Goal: Information Seeking & Learning: Check status

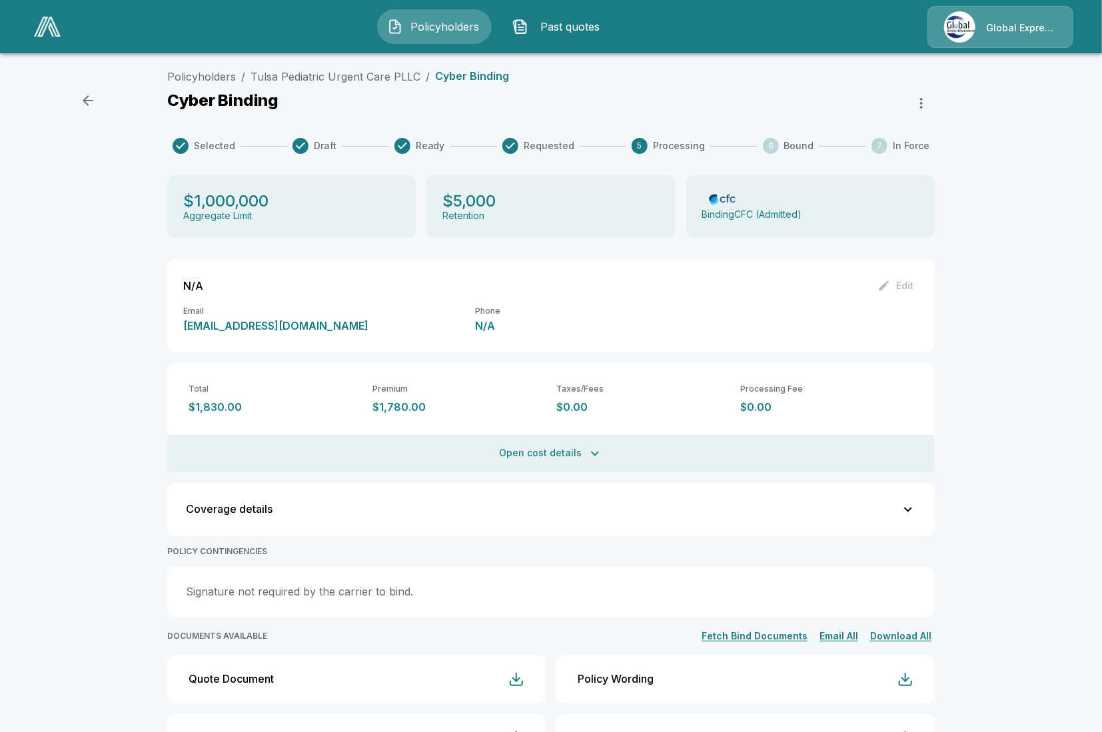
click at [131, 420] on div "Policyholders / Tulsa Pediatric Urgent Care PLLC / Cyber Binding Cyber Binding …" at bounding box center [551, 460] width 1102 height 795
click at [298, 443] on button "Open cost details" at bounding box center [551, 453] width 768 height 37
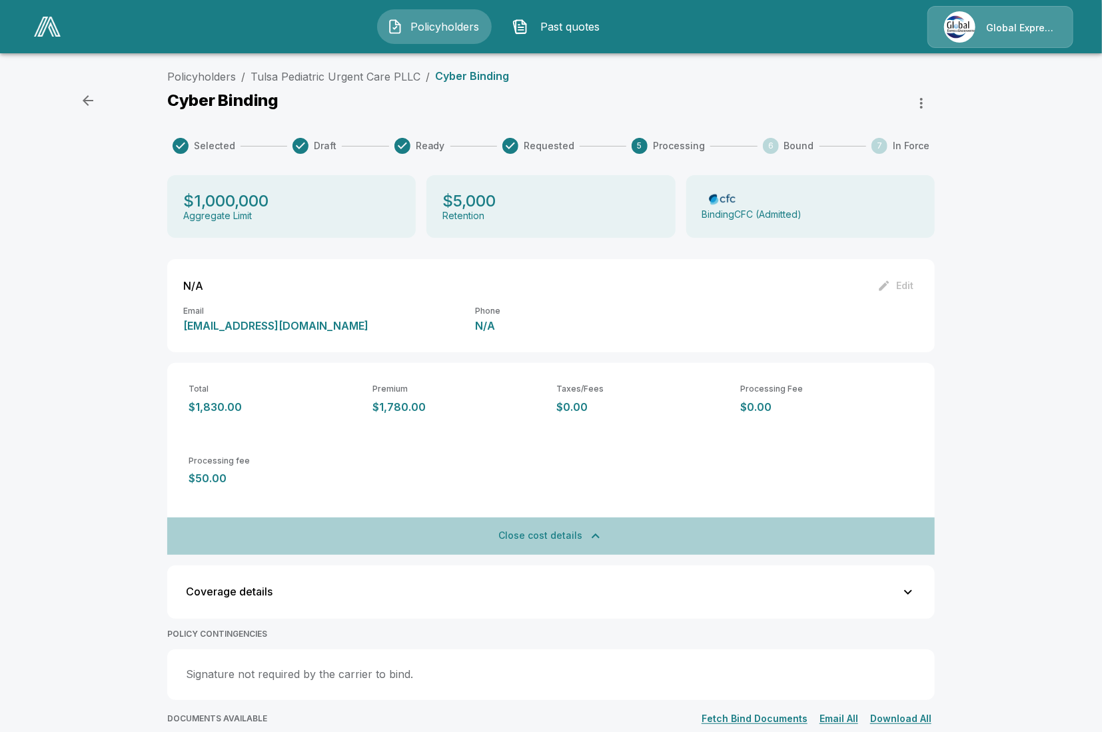
click at [382, 529] on button "Close cost details" at bounding box center [551, 536] width 768 height 37
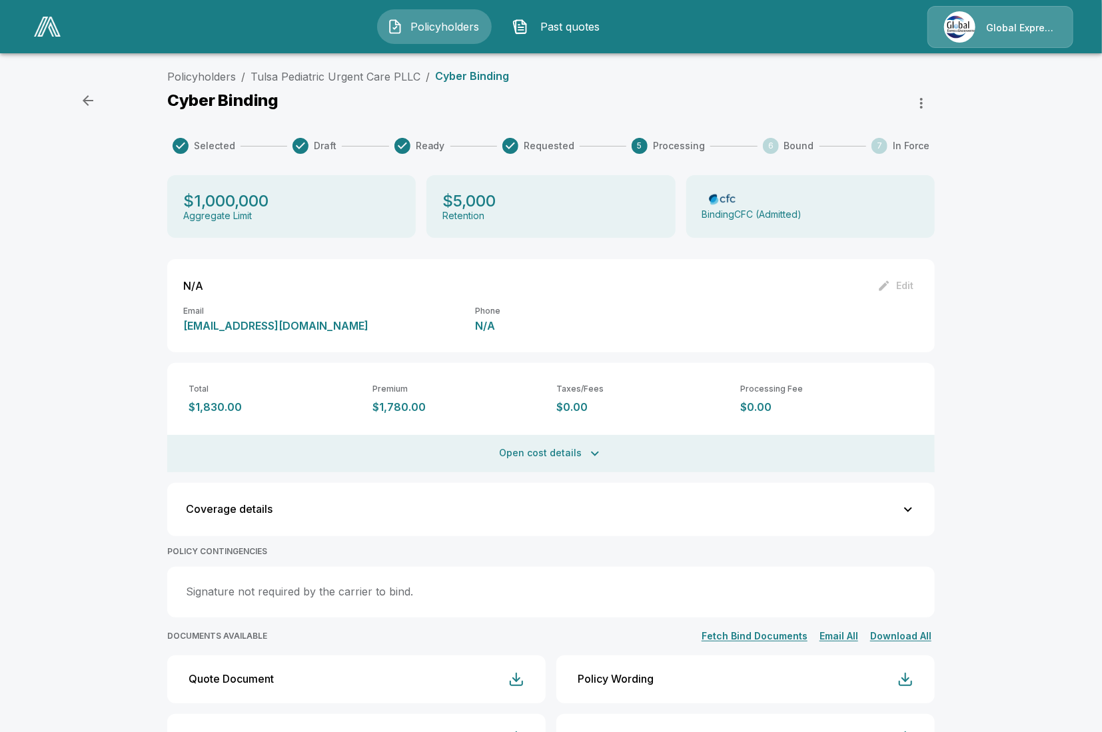
click at [157, 615] on div "Policyholders / Tulsa Pediatric Urgent Care PLLC / Cyber Binding Cyber Binding …" at bounding box center [551, 464] width 800 height 790
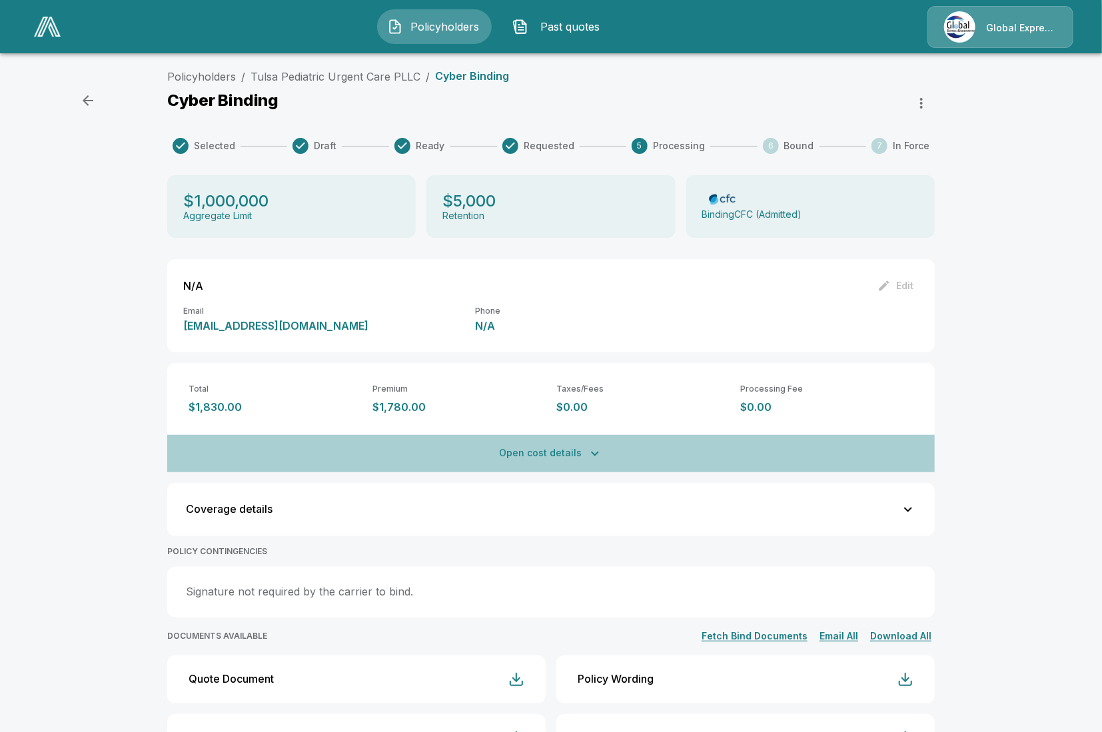
click at [389, 461] on button "Open cost details" at bounding box center [551, 453] width 768 height 37
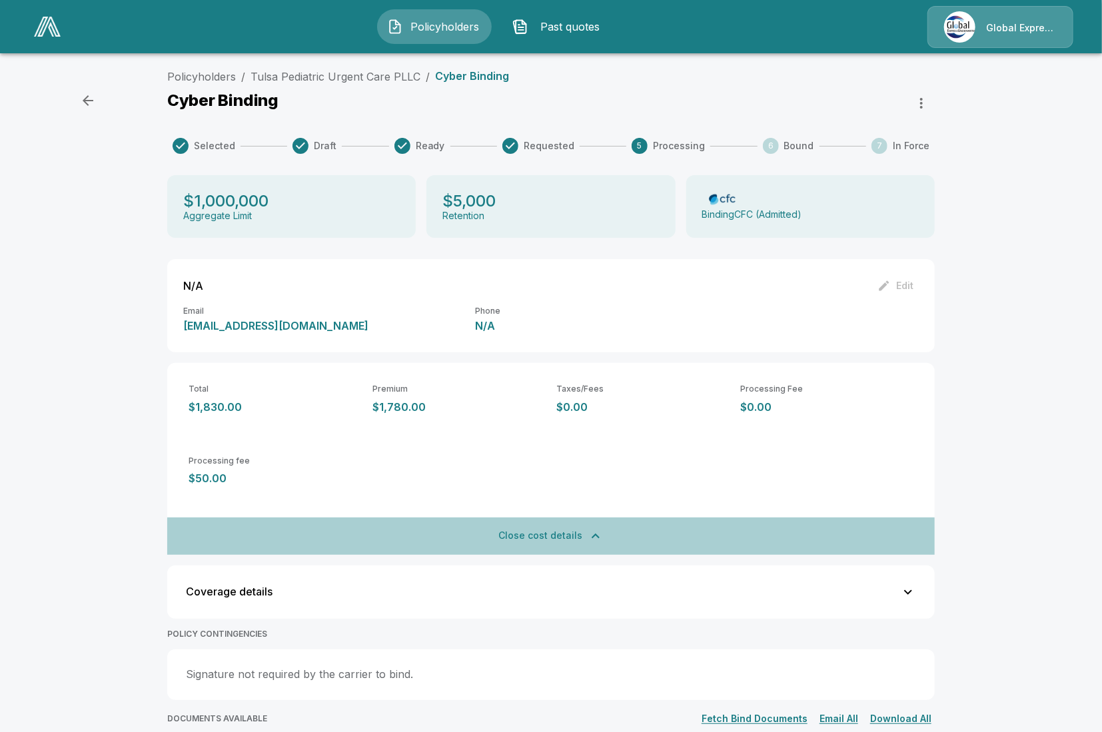
click at [471, 545] on button "Close cost details" at bounding box center [551, 536] width 768 height 37
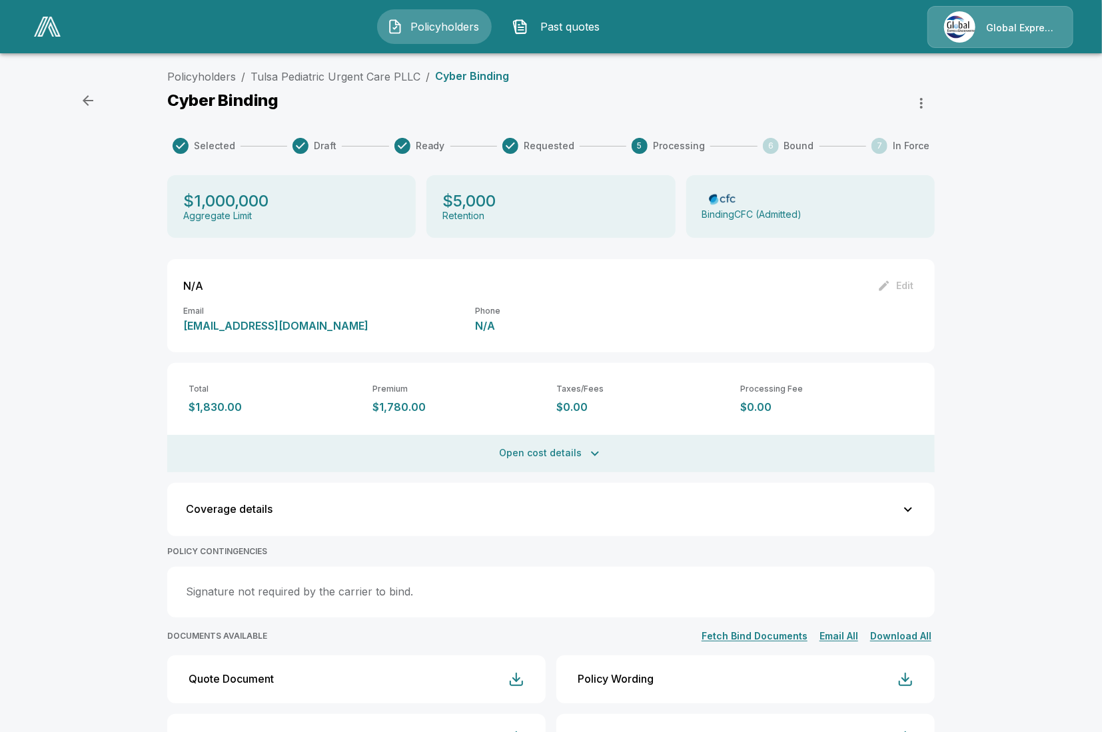
click at [519, 460] on button "Open cost details" at bounding box center [551, 453] width 768 height 37
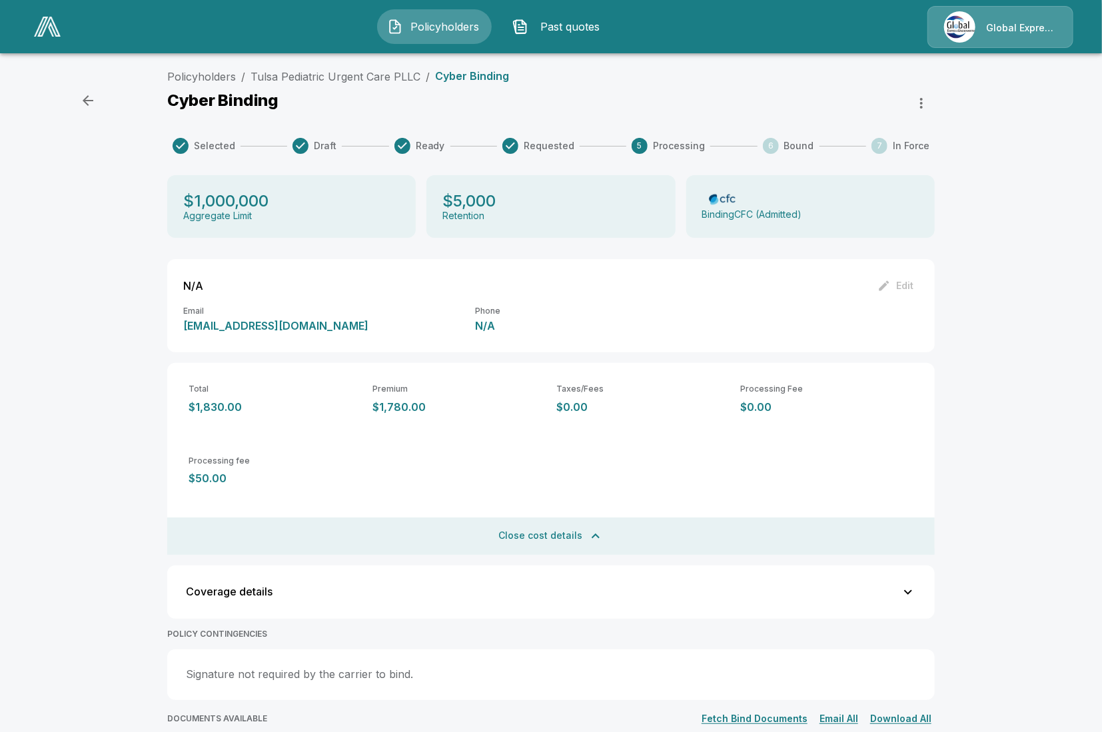
click at [506, 527] on button "Close cost details" at bounding box center [551, 536] width 768 height 37
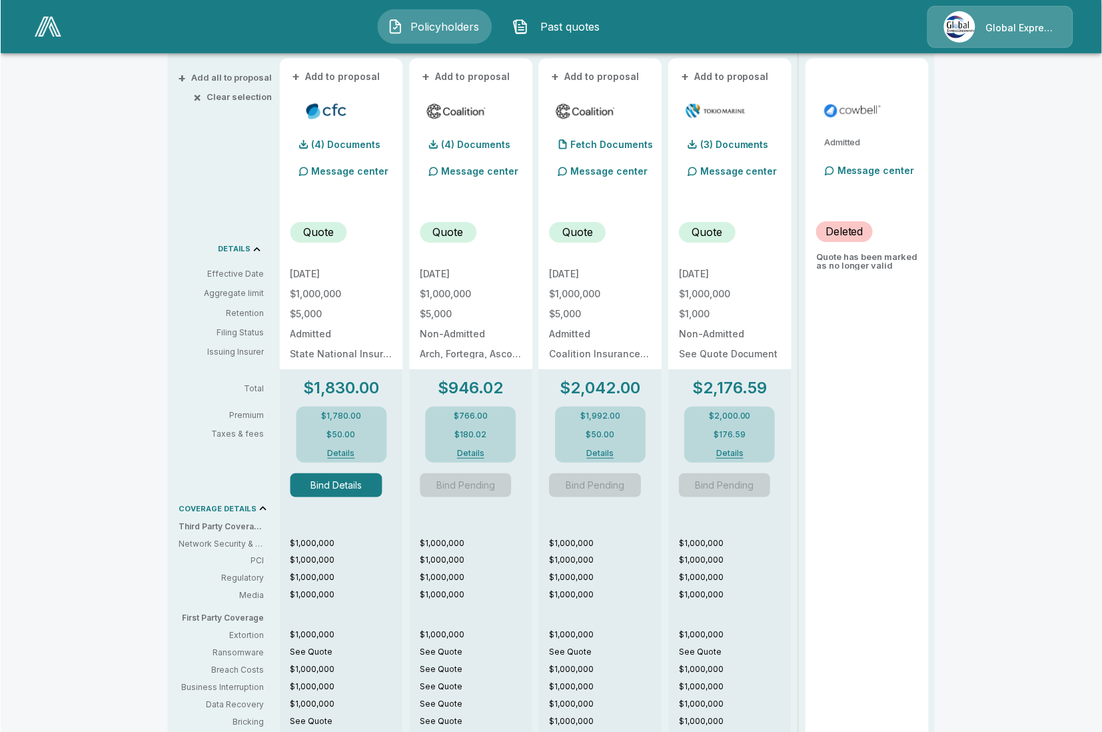
scroll to position [307, 0]
click at [94, 518] on div "Policyholders / Tulsa Pediatric Urgent Care PLLC / Quote Quote Results Broker N…" at bounding box center [551, 443] width 1102 height 1372
click at [340, 455] on button "Details" at bounding box center [341, 453] width 53 height 8
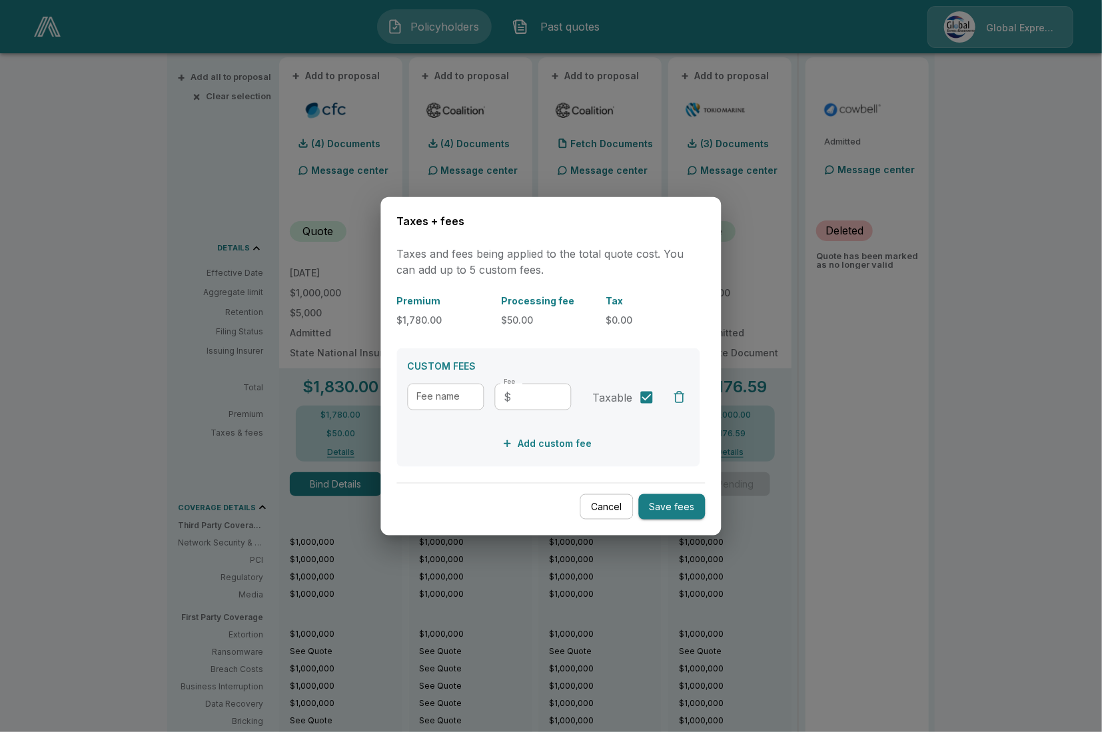
click at [103, 344] on div at bounding box center [551, 366] width 1102 height 732
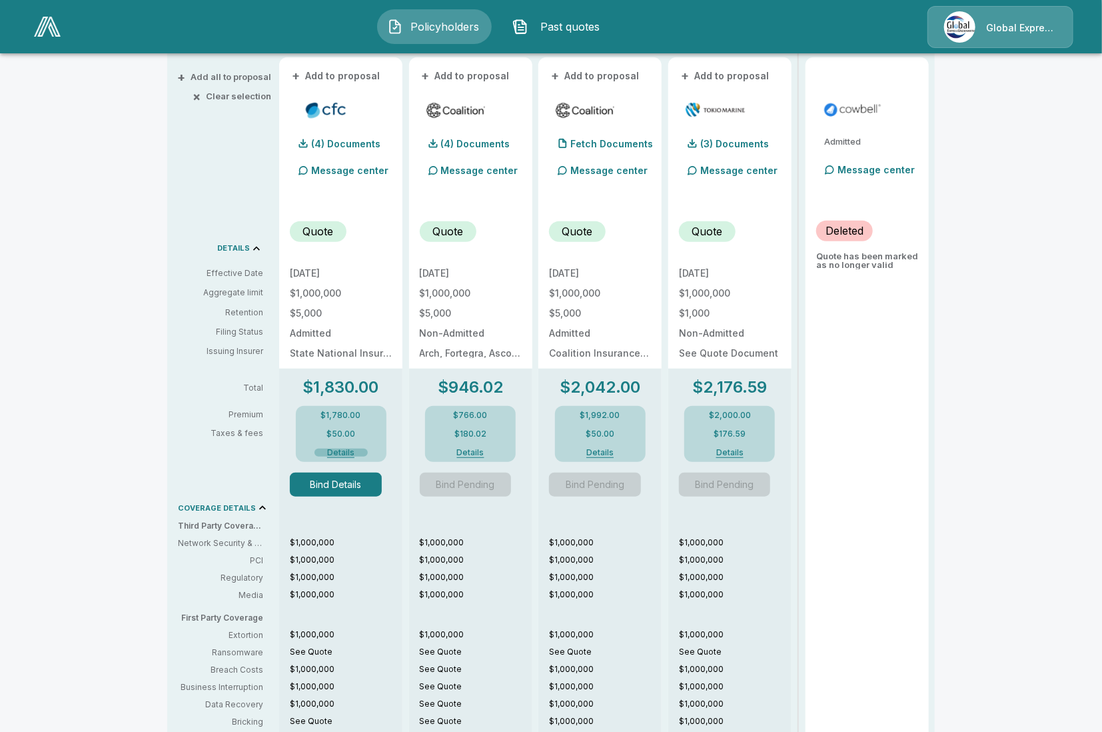
click at [349, 455] on button "Details" at bounding box center [341, 453] width 53 height 8
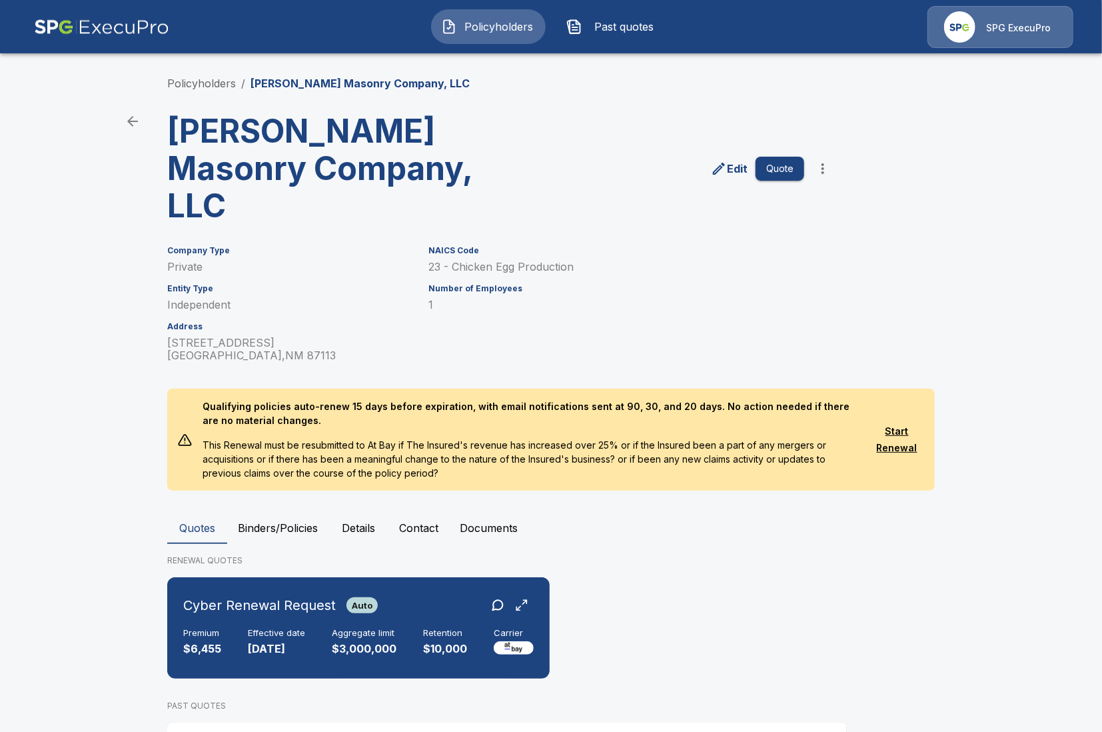
click at [94, 313] on main "Policyholders / [PERSON_NAME] Masonry Company, LLC [PERSON_NAME] Masonry Compan…" at bounding box center [551, 428] width 1102 height 856
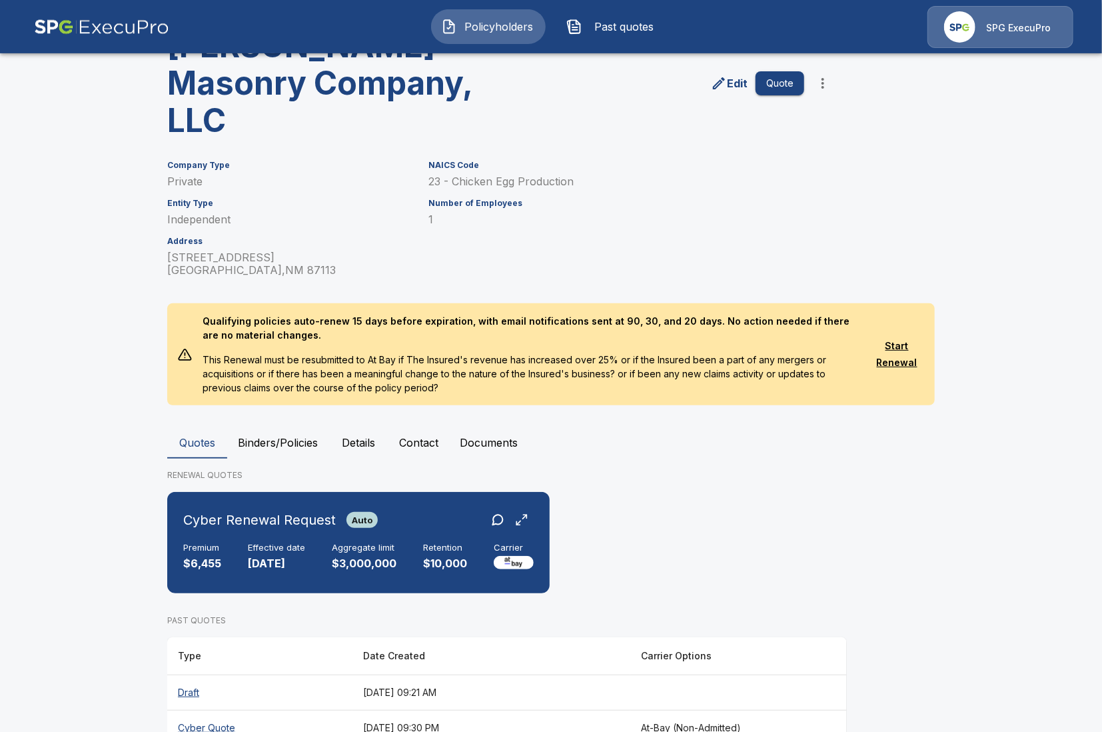
scroll to position [86, 0]
drag, startPoint x: 69, startPoint y: 429, endPoint x: 78, endPoint y: 431, distance: 9.5
click at [70, 429] on main "Policyholders / [PERSON_NAME] Masonry Company, LLC [PERSON_NAME] Masonry Compan…" at bounding box center [551, 342] width 1102 height 856
click at [204, 497] on div "Cyber Renewal Request Auto Premium $6,455 Effective date [DATE] Aggregate limit…" at bounding box center [359, 542] width 372 height 91
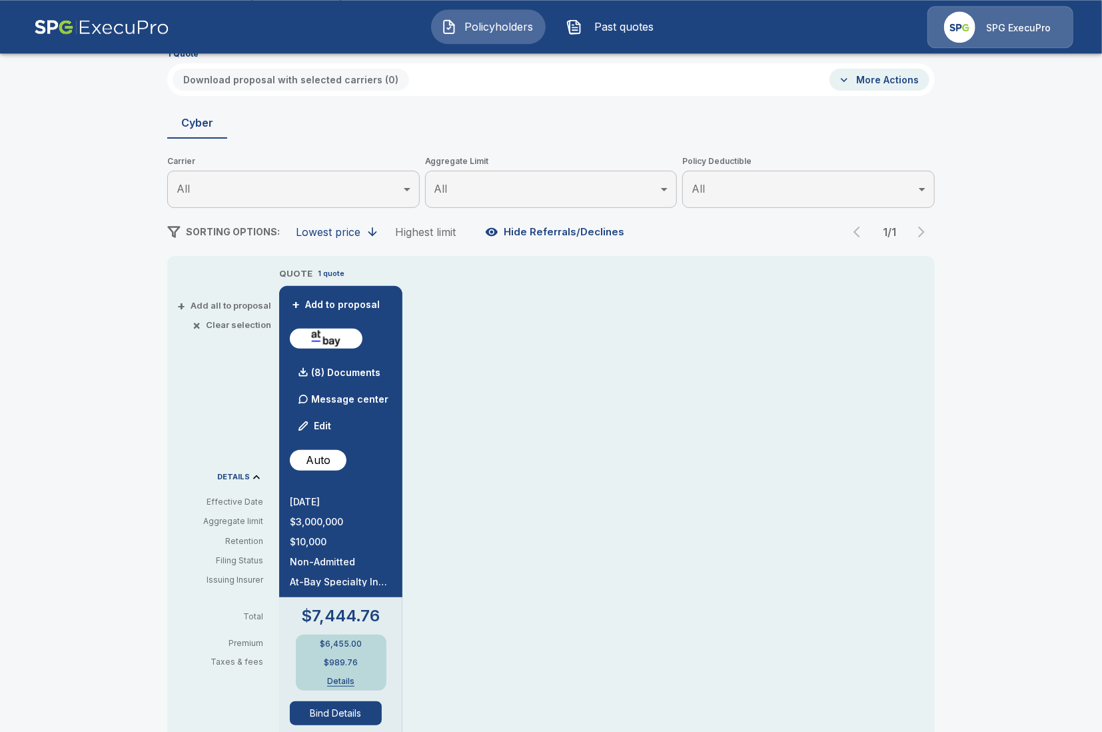
scroll to position [77, 0]
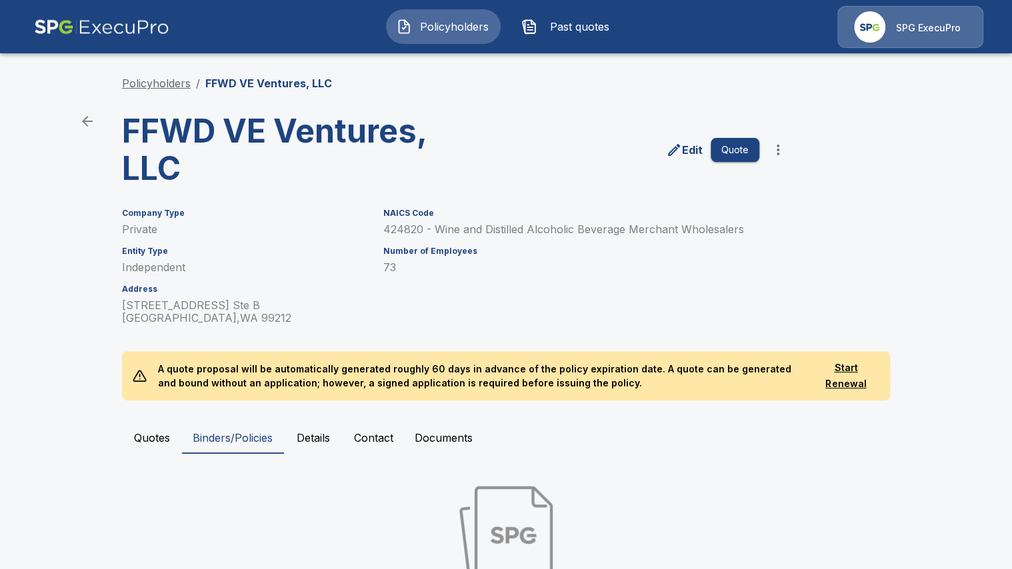
click at [173, 85] on link "Policyholders" at bounding box center [156, 83] width 69 height 13
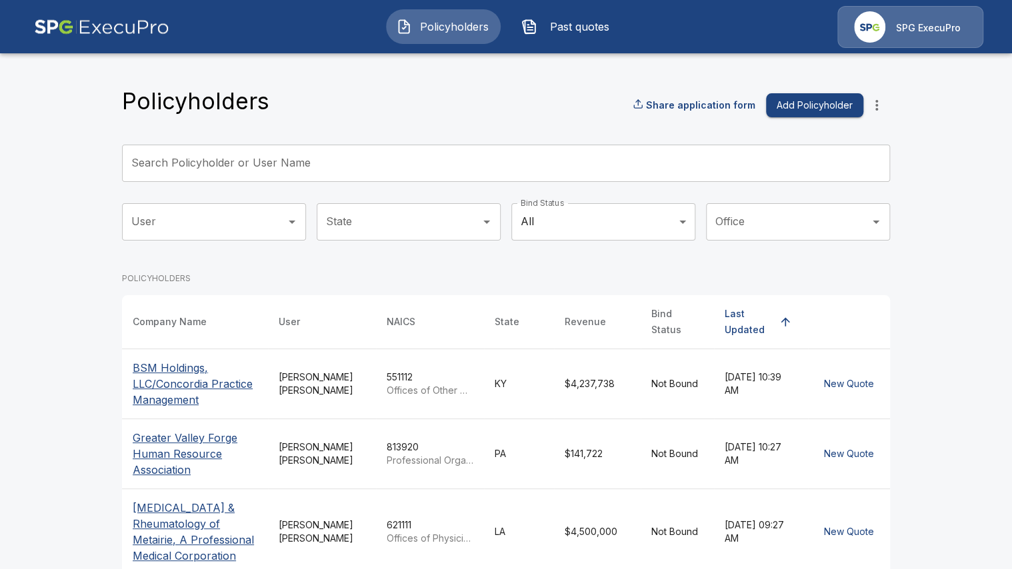
click at [255, 159] on input "Search Policyholder or User Name" at bounding box center [498, 163] width 753 height 37
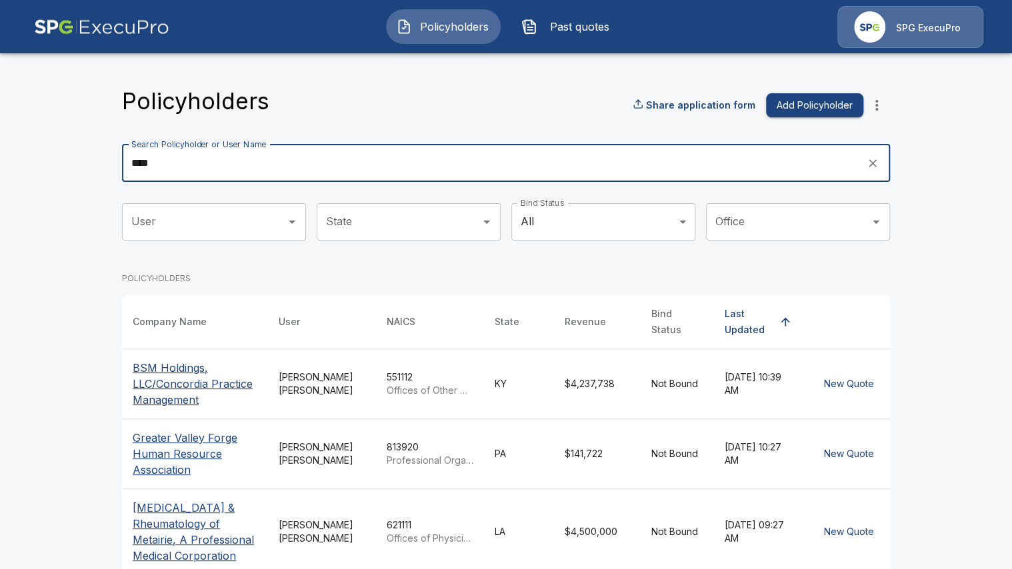
type input "*****"
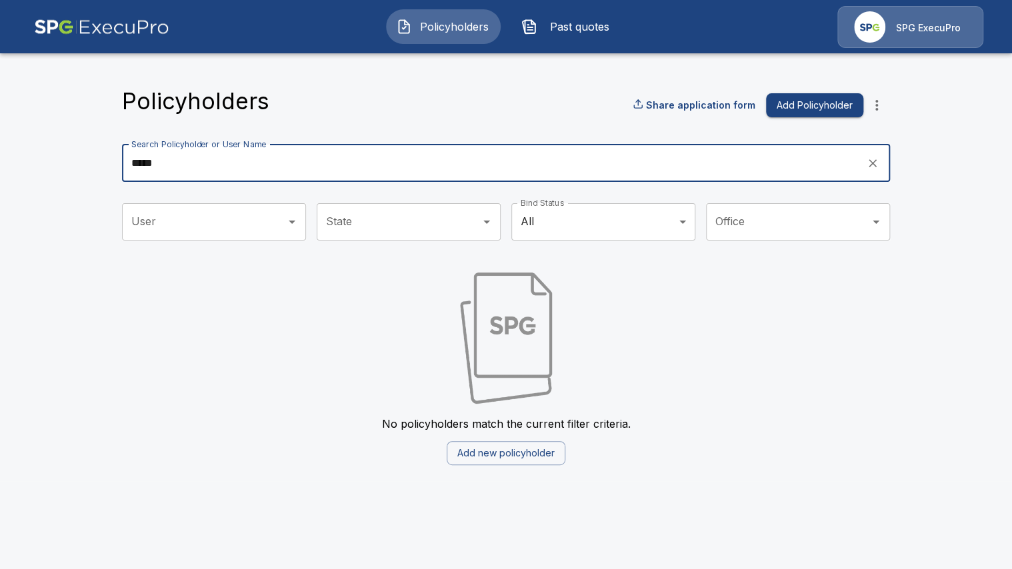
click at [184, 159] on input "*****" at bounding box center [489, 163] width 735 height 37
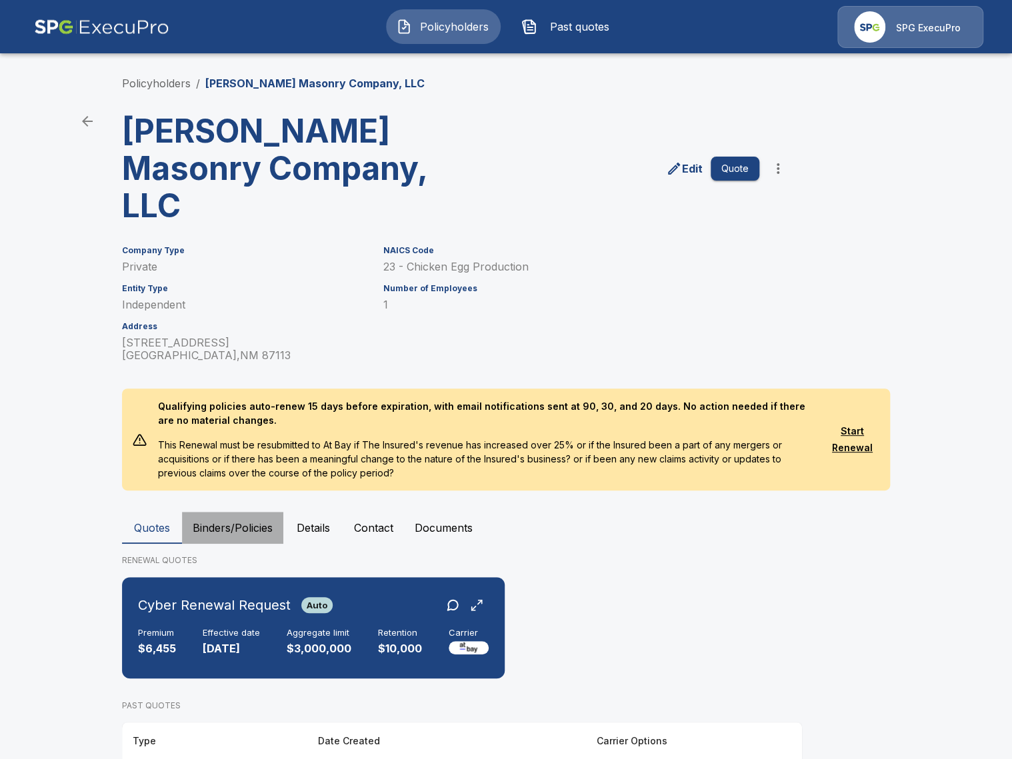
click at [253, 512] on button "Binders/Policies" at bounding box center [232, 528] width 101 height 32
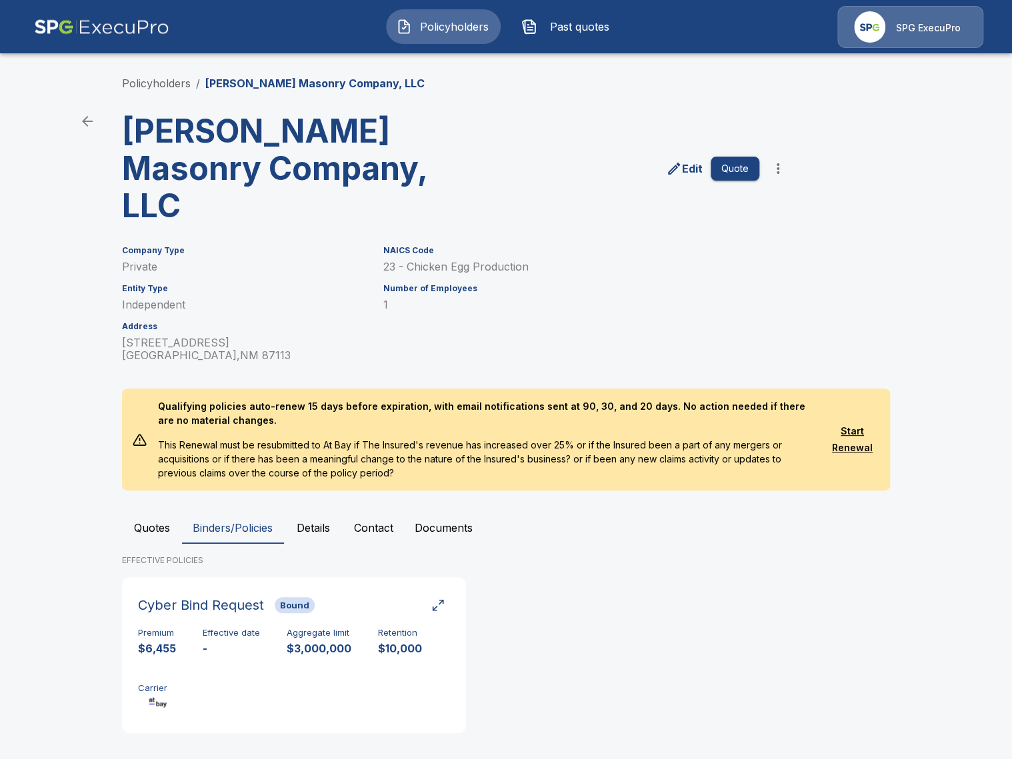
click at [167, 512] on button "Quotes" at bounding box center [152, 528] width 60 height 32
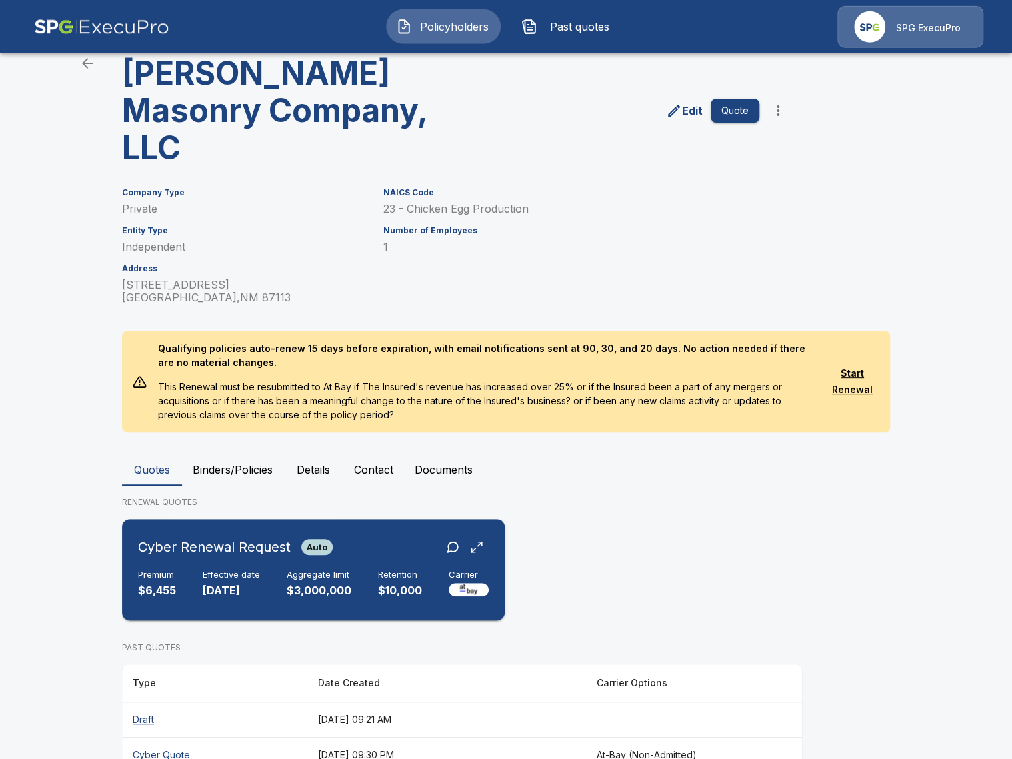
scroll to position [59, 0]
click at [257, 453] on button "Binders/Policies" at bounding box center [232, 469] width 101 height 32
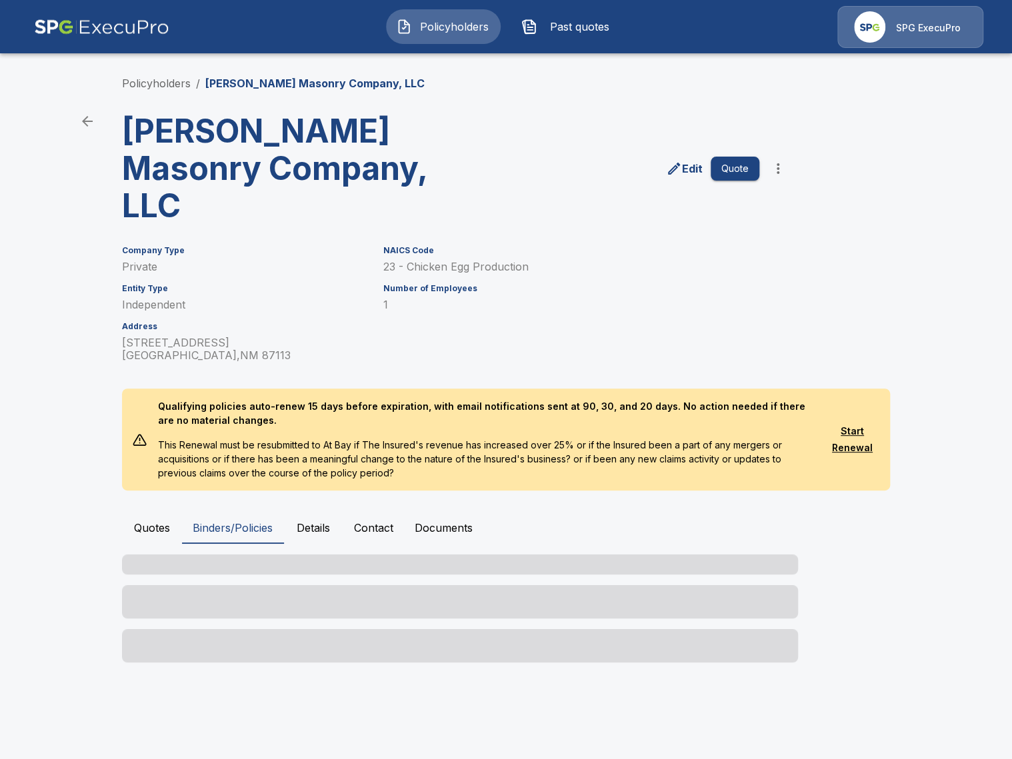
scroll to position [0, 0]
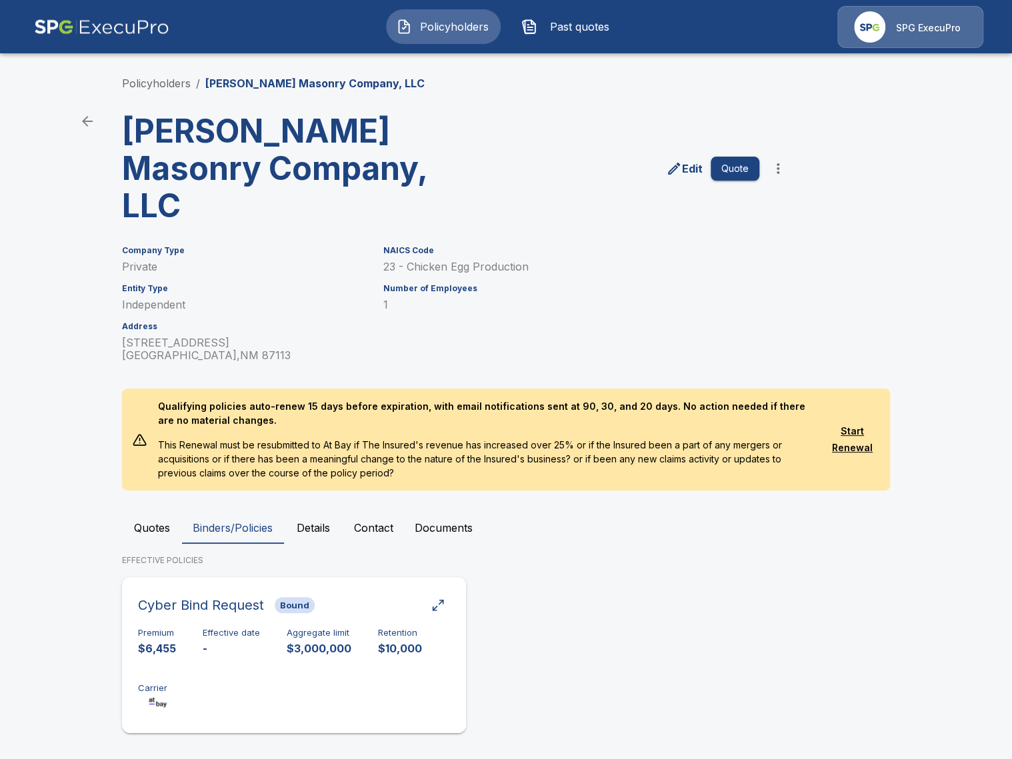
click at [292, 640] on div "Premium $6,455 Effective date - Aggregate limit $3,000,000 Retention $10,000 Ca…" at bounding box center [294, 670] width 312 height 84
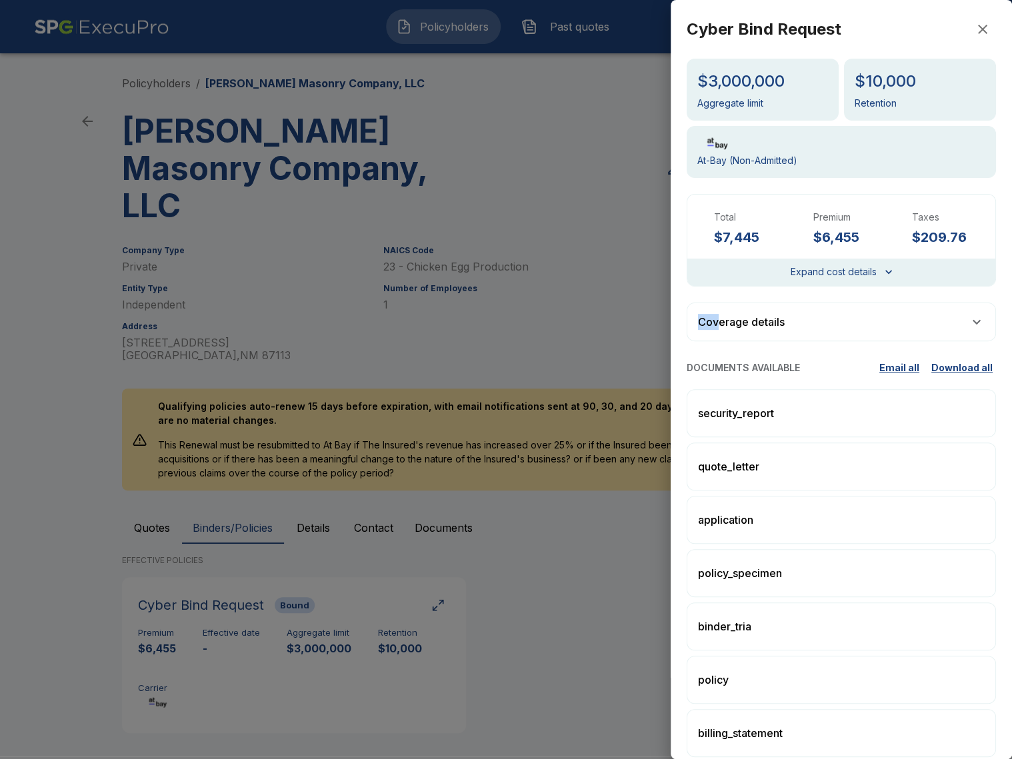
drag, startPoint x: 592, startPoint y: 452, endPoint x: 713, endPoint y: 324, distance: 176.3
click at [714, 324] on div "Cyber Bind Request $3,000,000 Aggregate limit $10,000 Retention At-Bay (Non-Adm…" at bounding box center [506, 379] width 1012 height 759
click at [725, 287] on div "Cyber Bind Request $3,000,000 Aggregate limit $10,000 Retention At-Bay (Non-Adm…" at bounding box center [840, 448] width 341 height 896
click at [730, 281] on div "Expand cost details" at bounding box center [841, 272] width 308 height 27
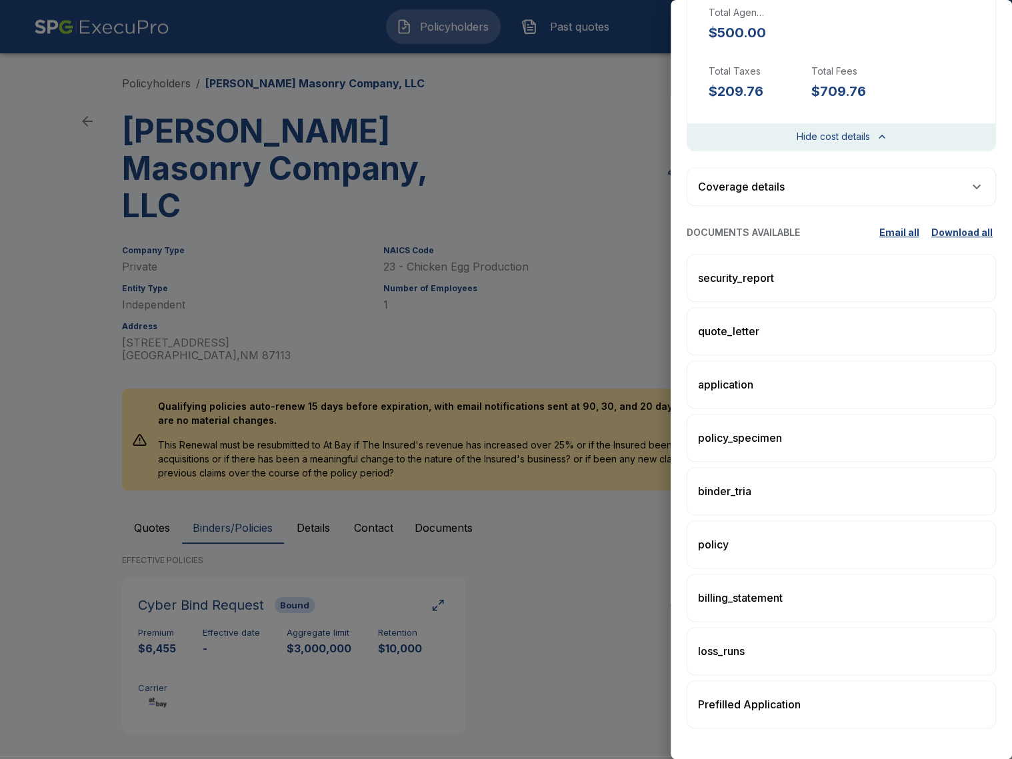
scroll to position [413, 0]
click at [551, 431] on div at bounding box center [506, 379] width 1012 height 759
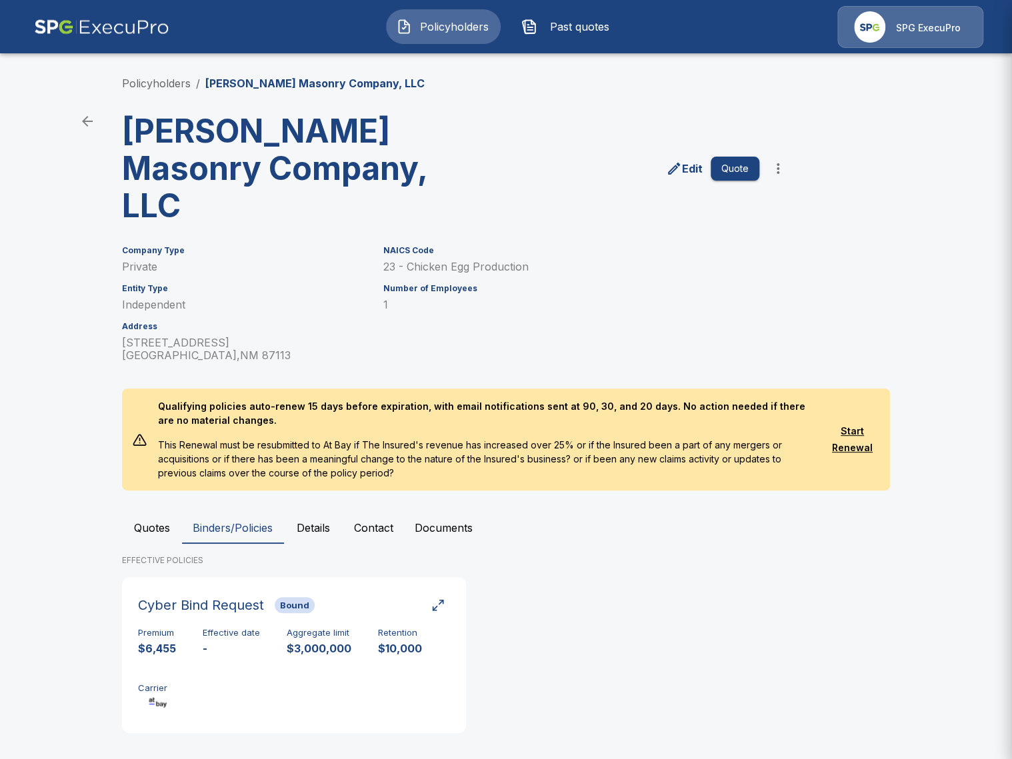
scroll to position [0, 0]
click at [140, 512] on button "Quotes" at bounding box center [152, 528] width 60 height 32
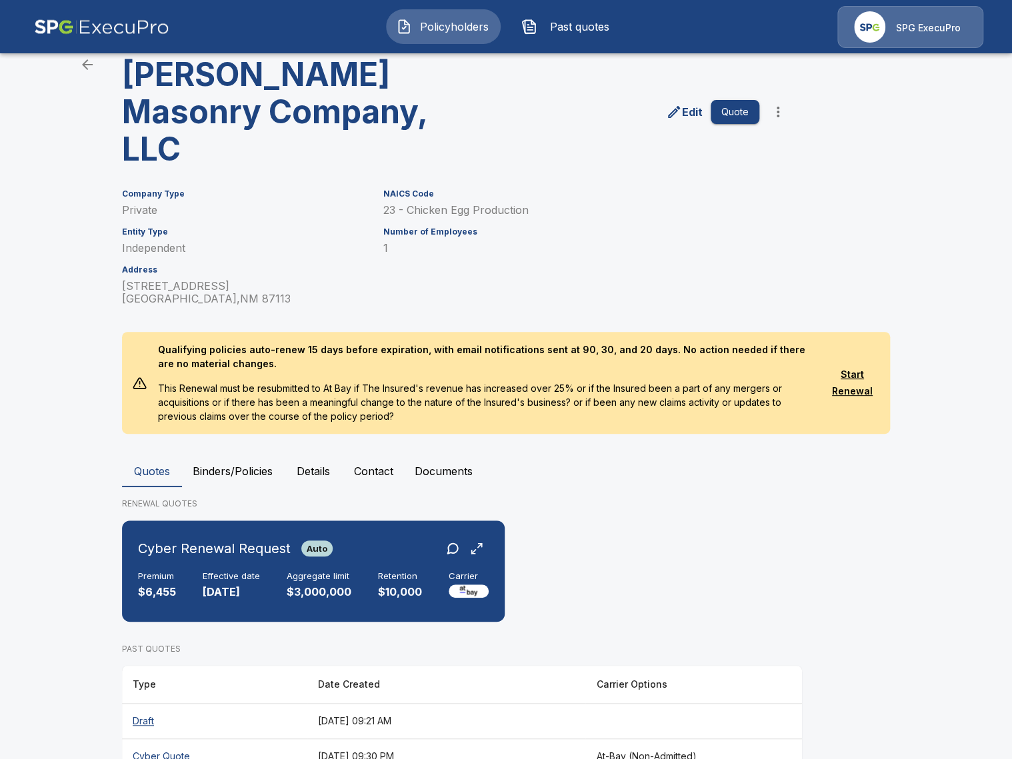
scroll to position [59, 0]
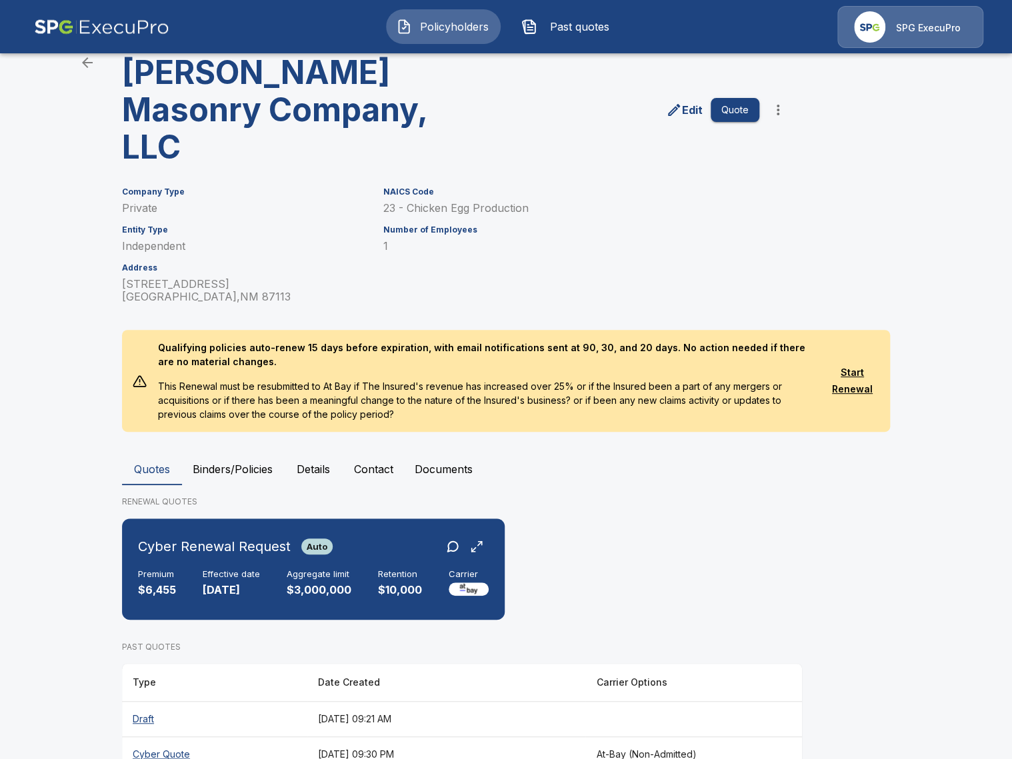
click at [227, 453] on button "Binders/Policies" at bounding box center [232, 469] width 101 height 32
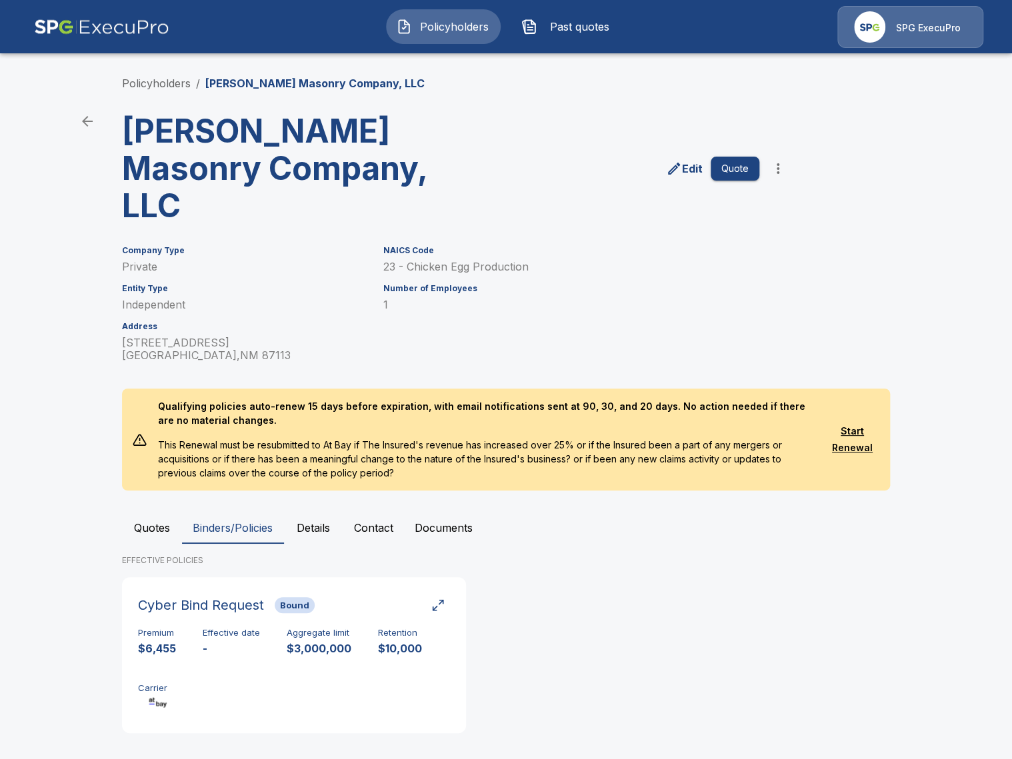
click at [151, 512] on button "Quotes" at bounding box center [152, 528] width 60 height 32
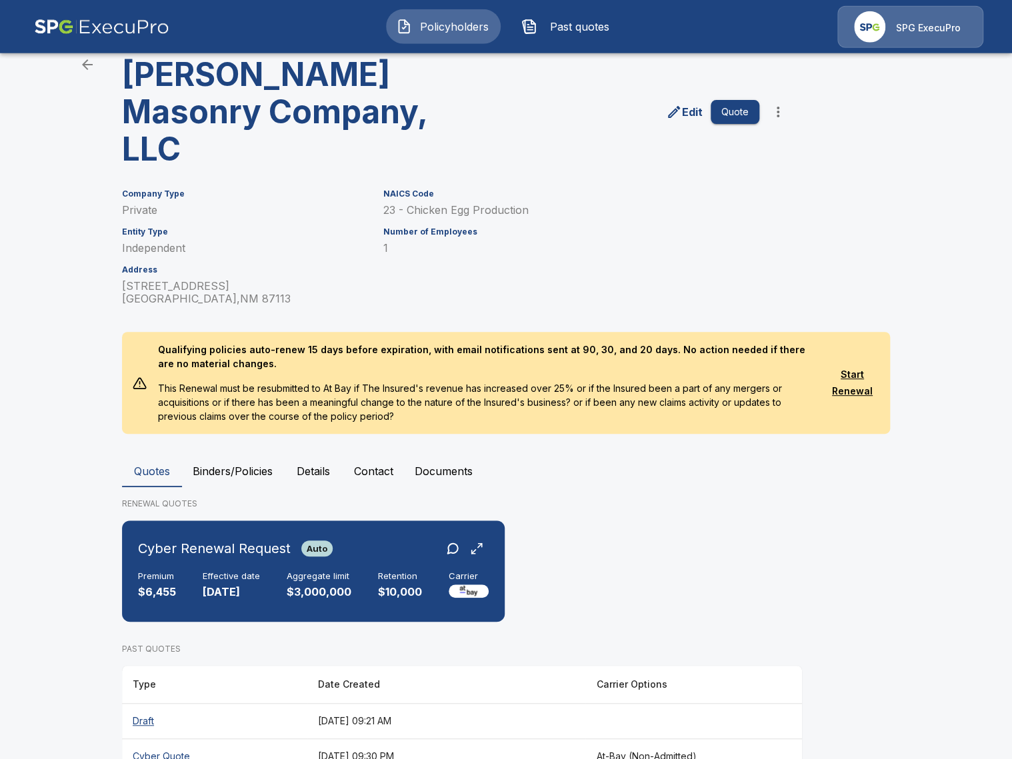
scroll to position [59, 0]
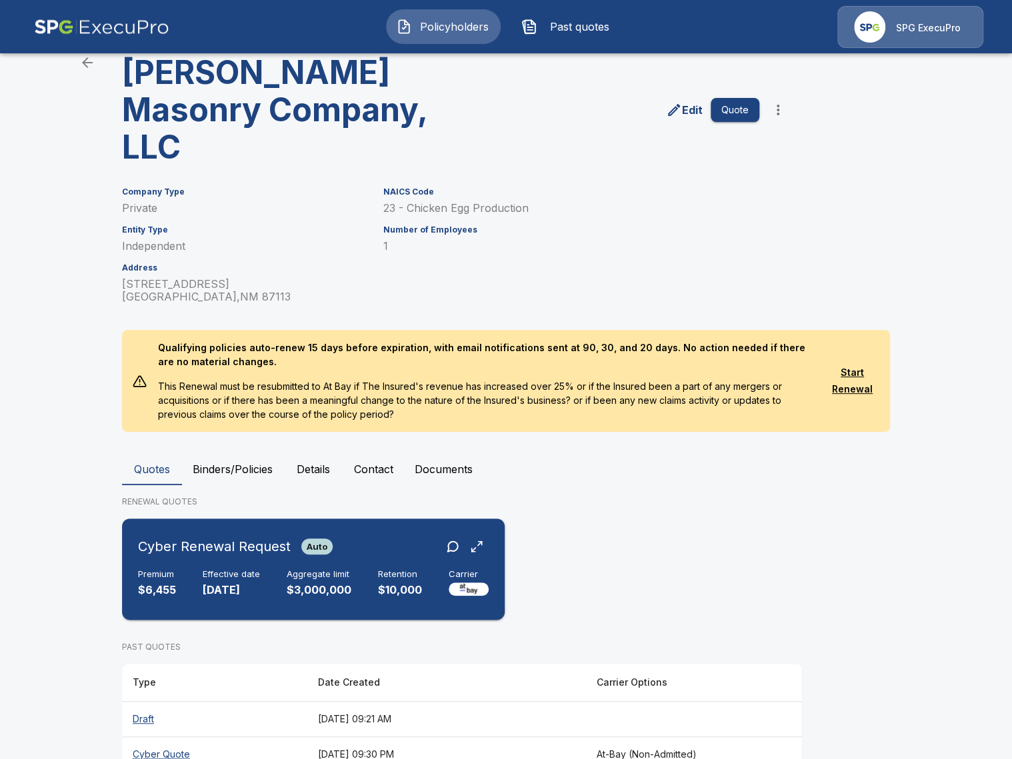
click at [291, 569] on div "Aggregate limit $3,000,000" at bounding box center [319, 583] width 65 height 29
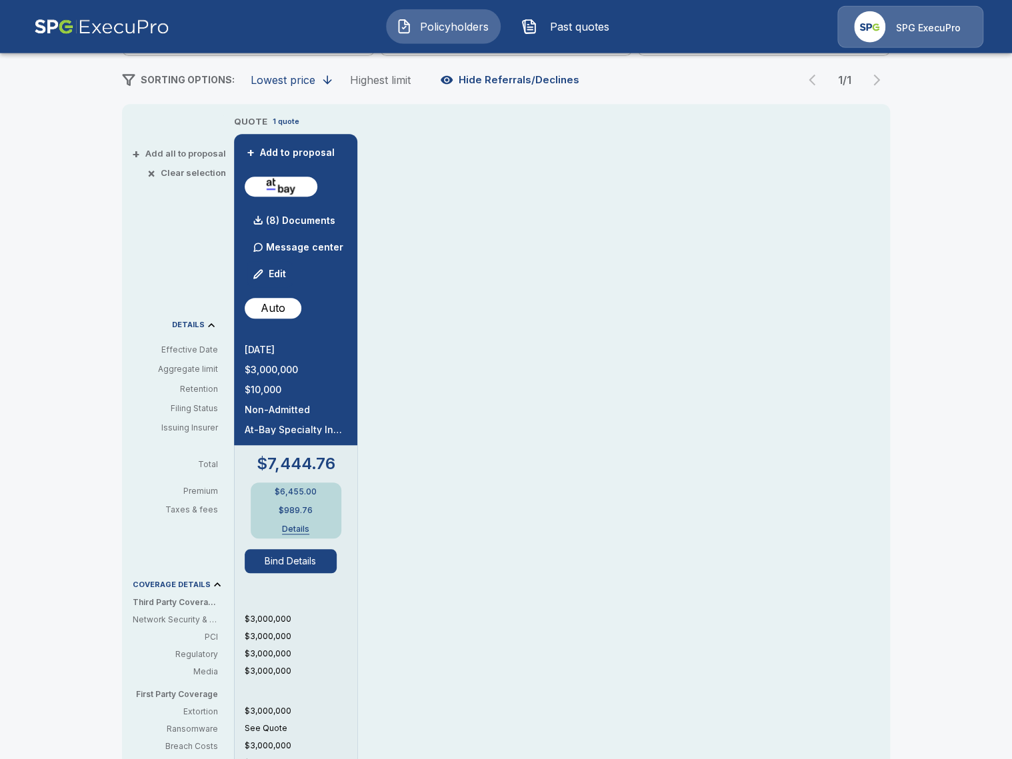
scroll to position [230, 0]
click at [295, 567] on button "Bind Details" at bounding box center [291, 561] width 92 height 24
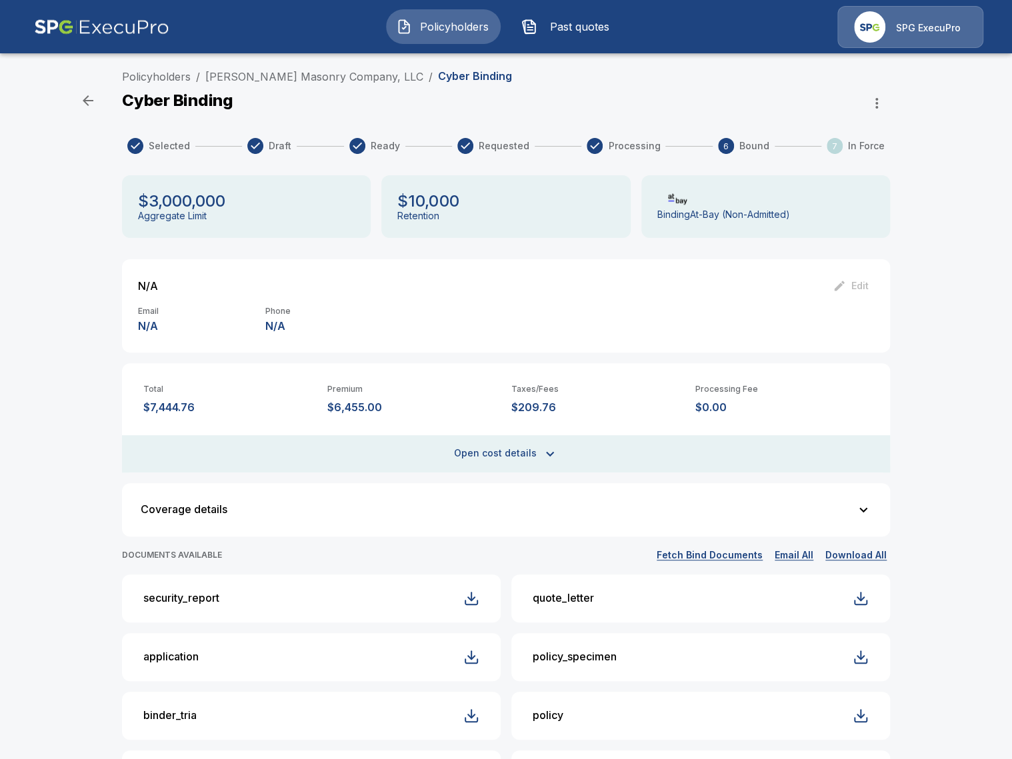
click at [87, 394] on div "Policyholders / Beaty Masonry Company, LLC / Cyber Binding Cyber Binding Select…" at bounding box center [506, 553] width 1012 height 980
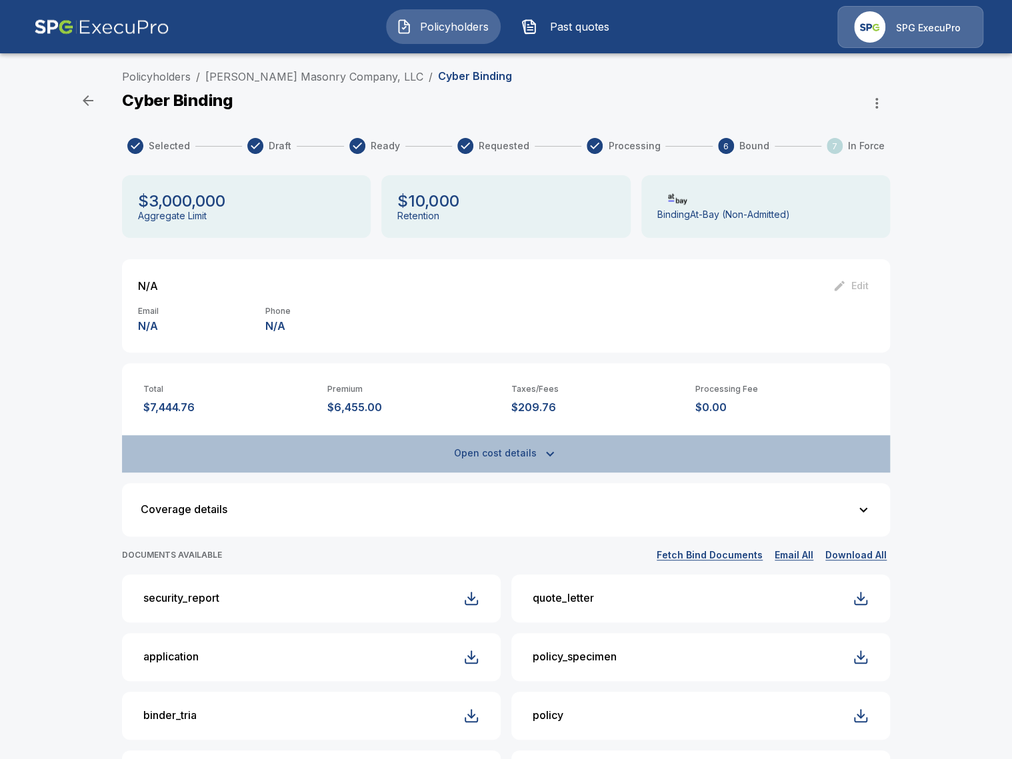
click at [436, 458] on button "Open cost details" at bounding box center [506, 453] width 768 height 37
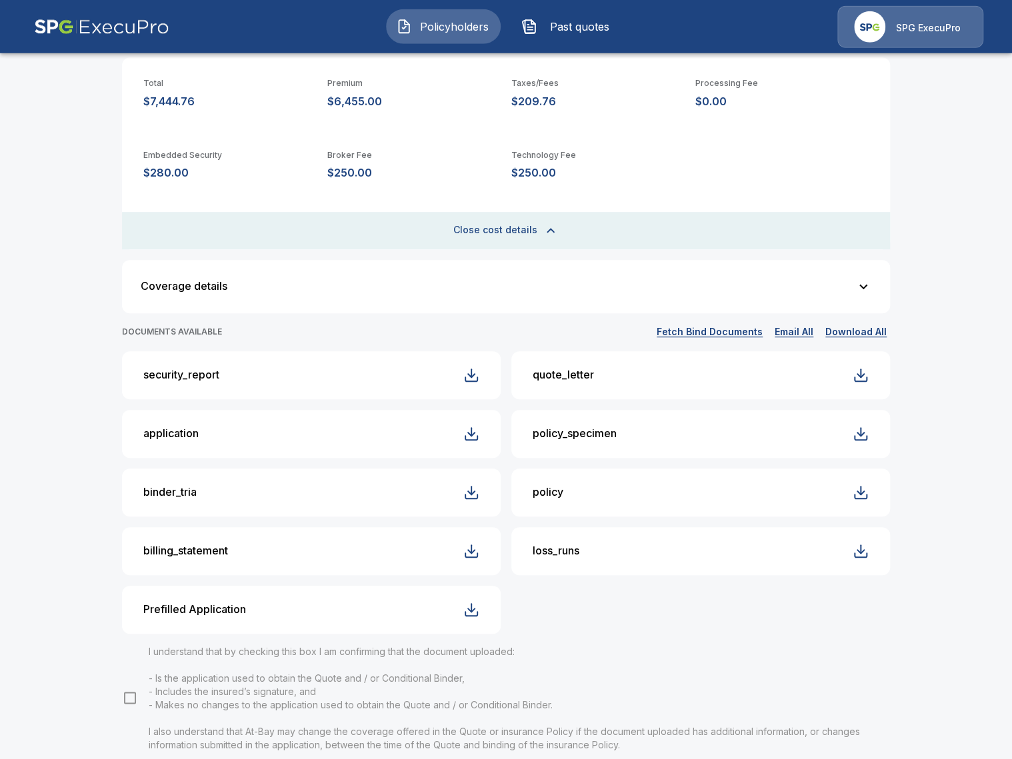
scroll to position [307, 0]
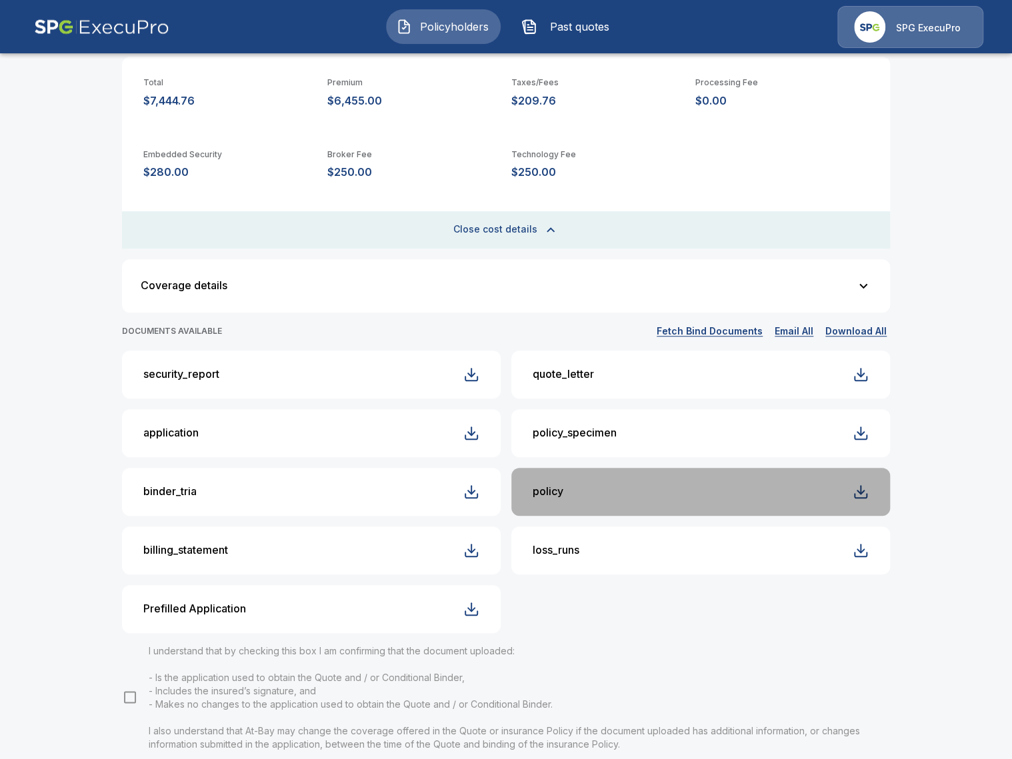
click at [569, 484] on button "policy" at bounding box center [700, 492] width 379 height 48
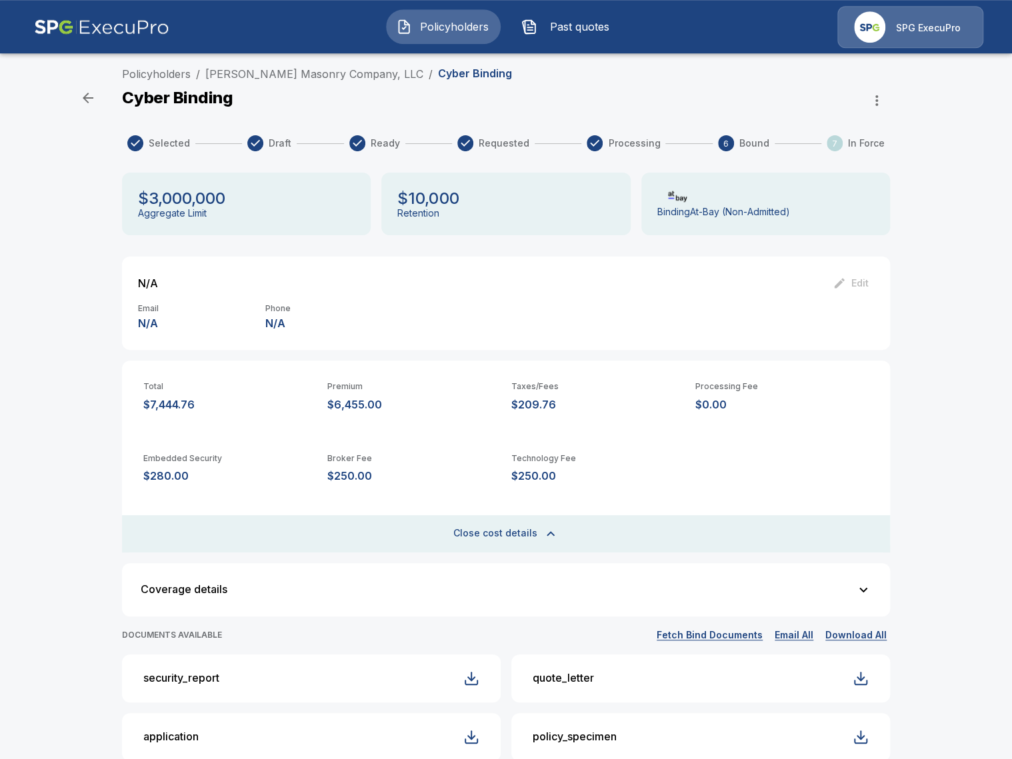
scroll to position [0, 0]
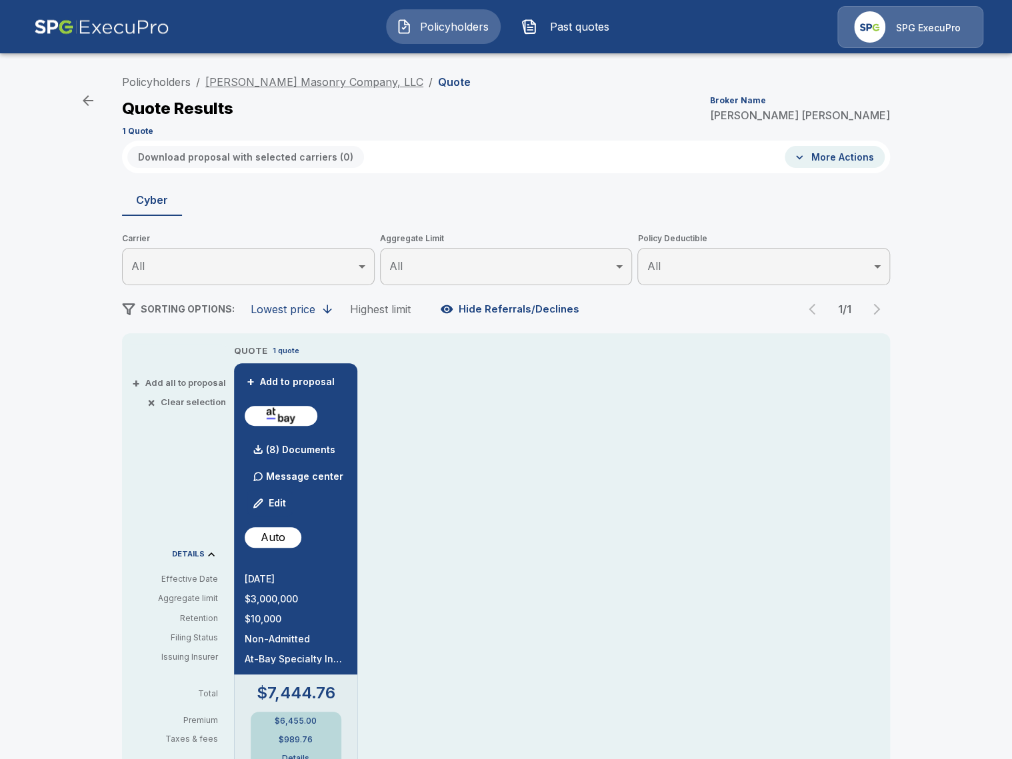
click at [253, 87] on link "Beaty Masonry Company, LLC" at bounding box center [314, 81] width 218 height 13
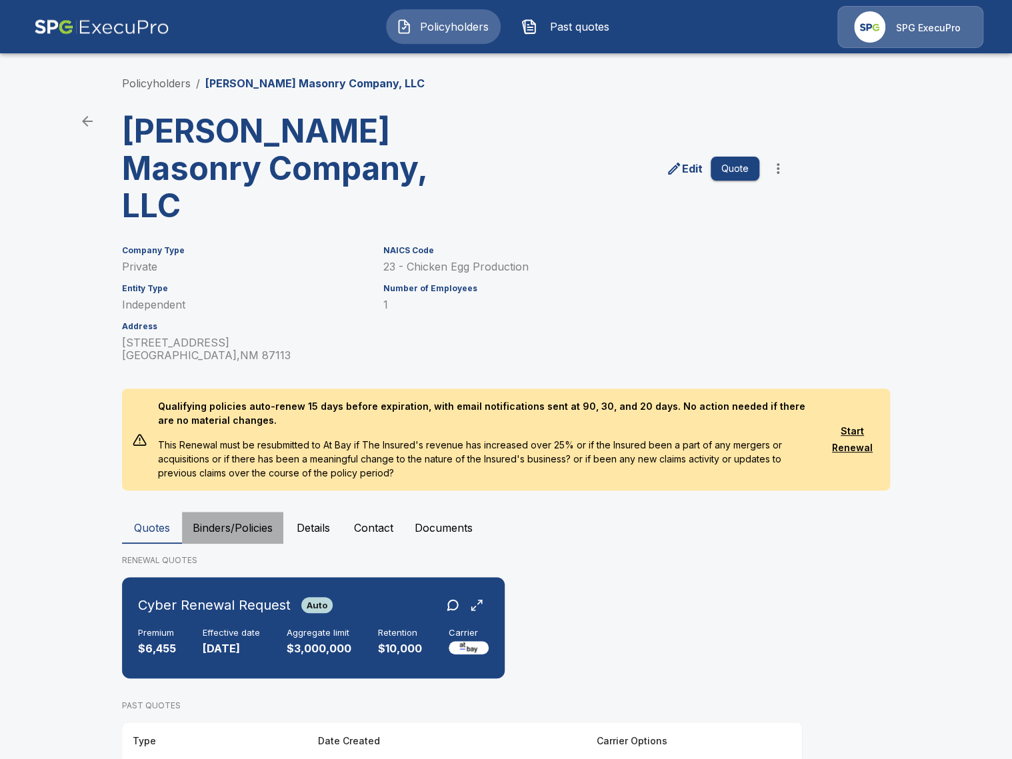
click at [217, 512] on button "Binders/Policies" at bounding box center [232, 528] width 101 height 32
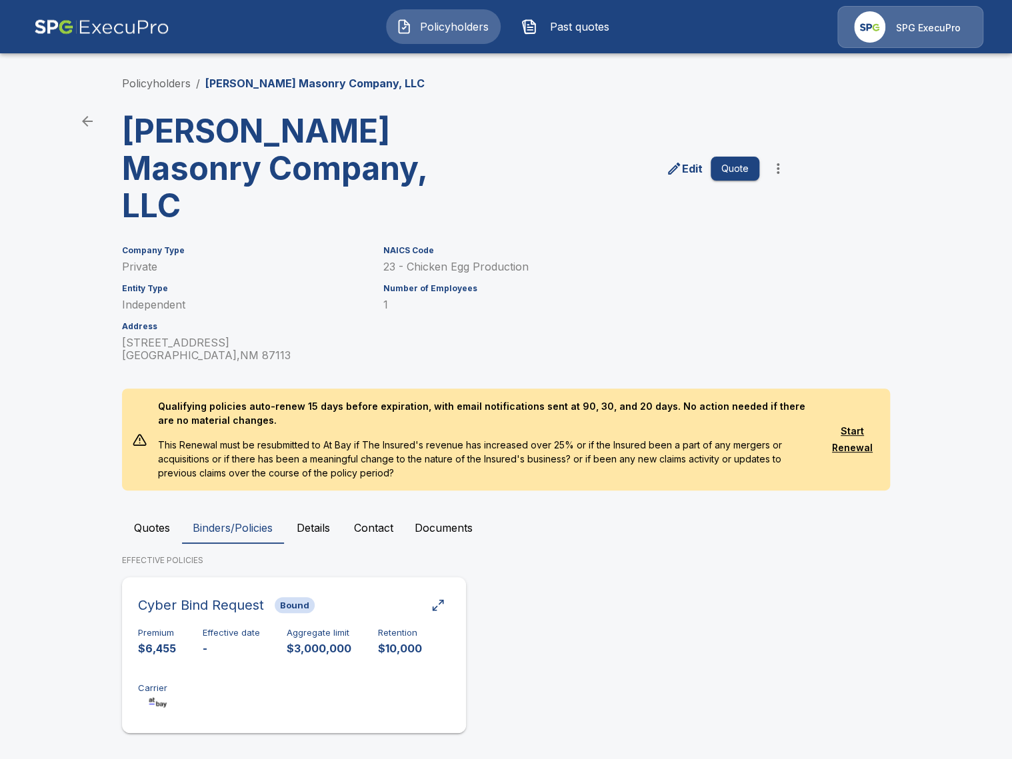
click at [415, 641] on div "Premium $6,455 Effective date - Aggregate limit $3,000,000 Retention $10,000 Ca…" at bounding box center [294, 670] width 312 height 84
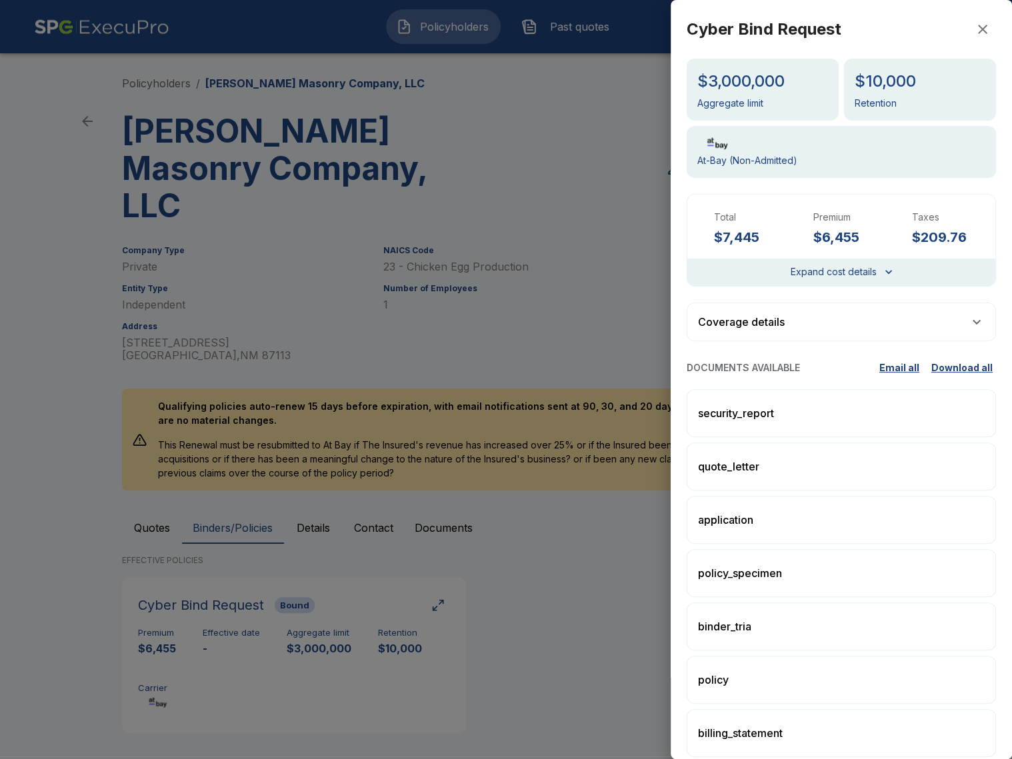
click at [565, 609] on div at bounding box center [506, 379] width 1012 height 759
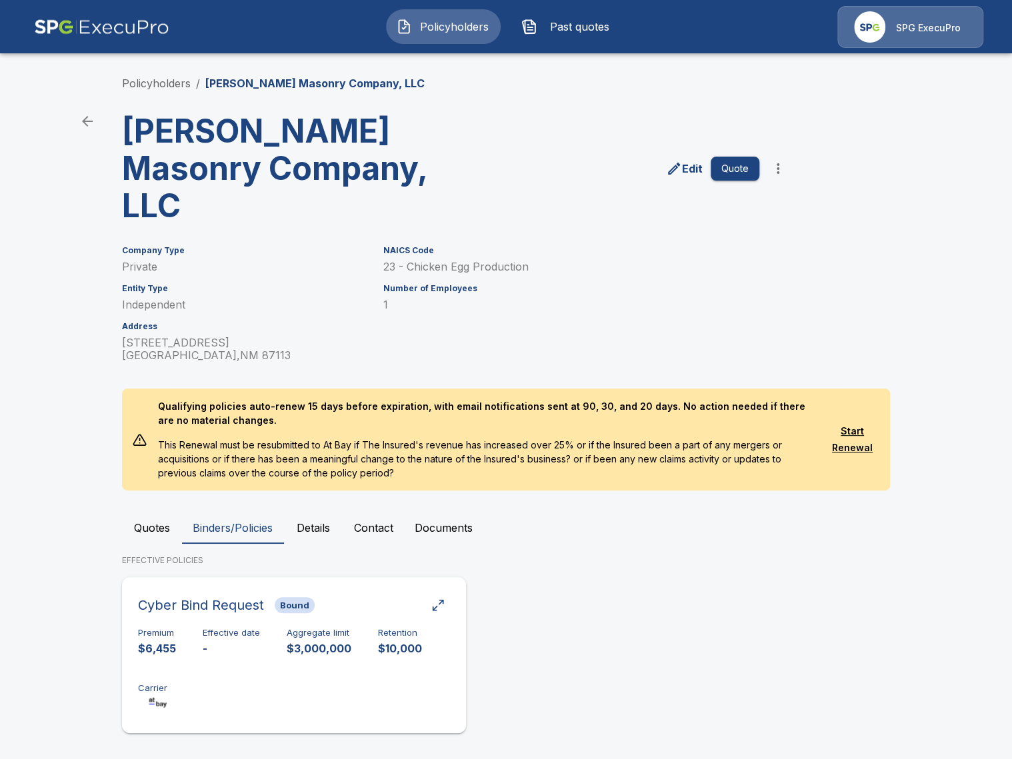
click at [432, 628] on div "Premium $6,455 Effective date - Aggregate limit $3,000,000 Retention $10,000 Ca…" at bounding box center [294, 670] width 312 height 84
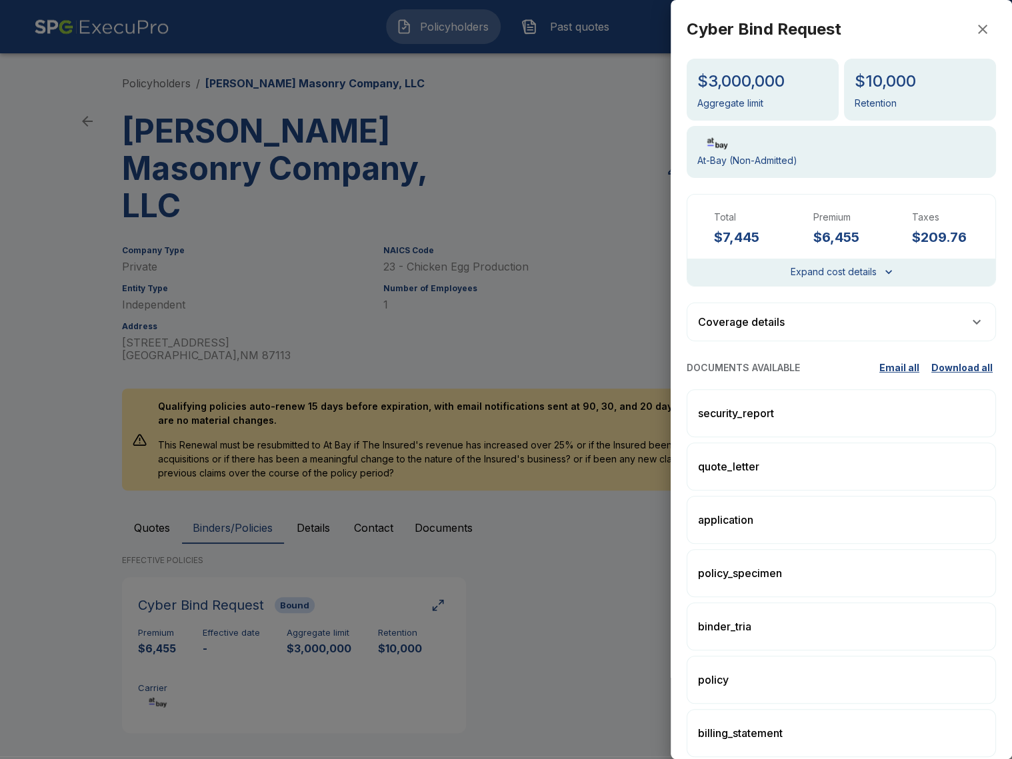
click at [591, 547] on div at bounding box center [506, 379] width 1012 height 759
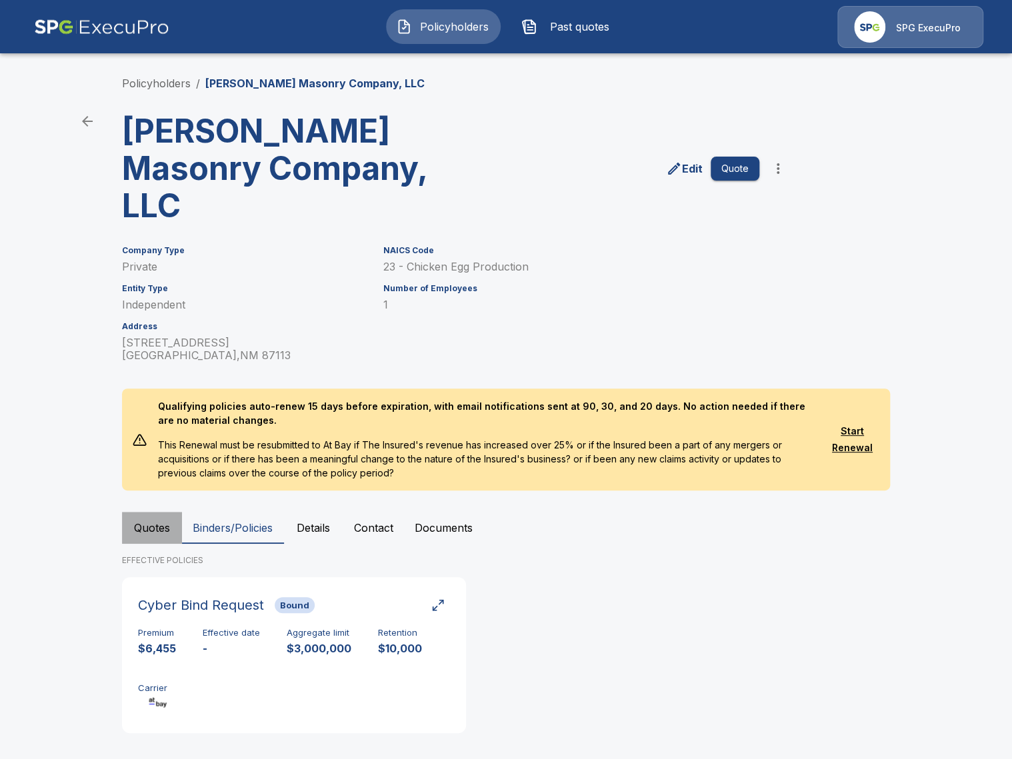
click at [156, 512] on button "Quotes" at bounding box center [152, 528] width 60 height 32
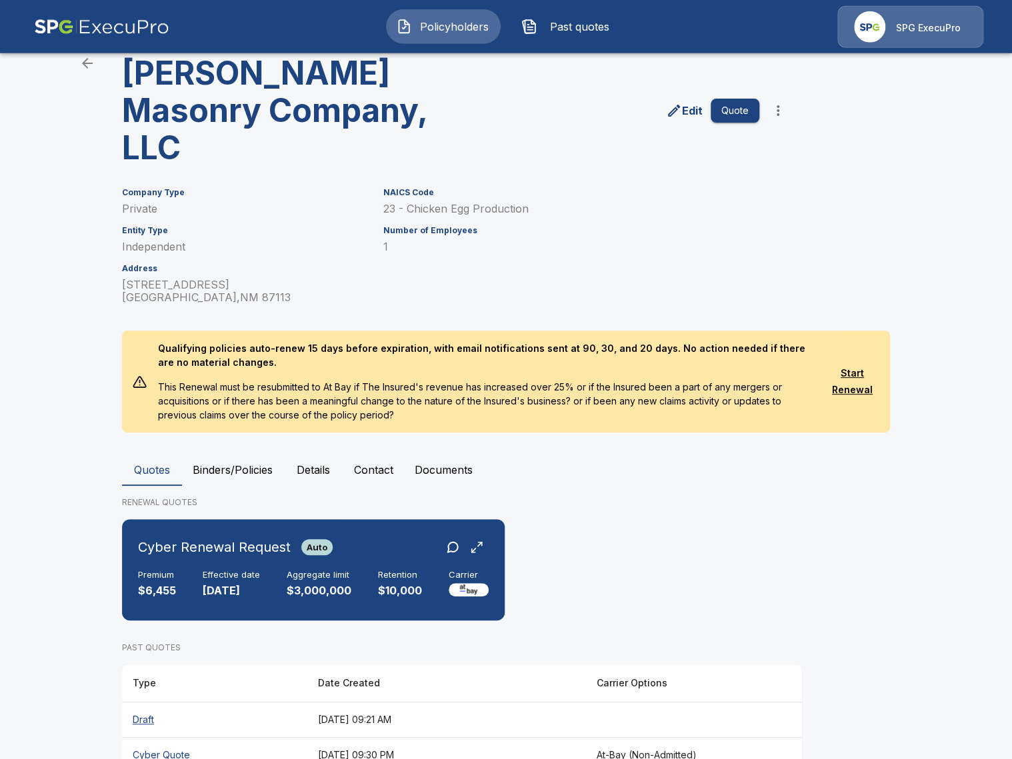
scroll to position [59, 0]
click at [280, 701] on th "Draft" at bounding box center [214, 718] width 185 height 35
click at [227, 736] on th "Cyber Quote" at bounding box center [214, 753] width 185 height 35
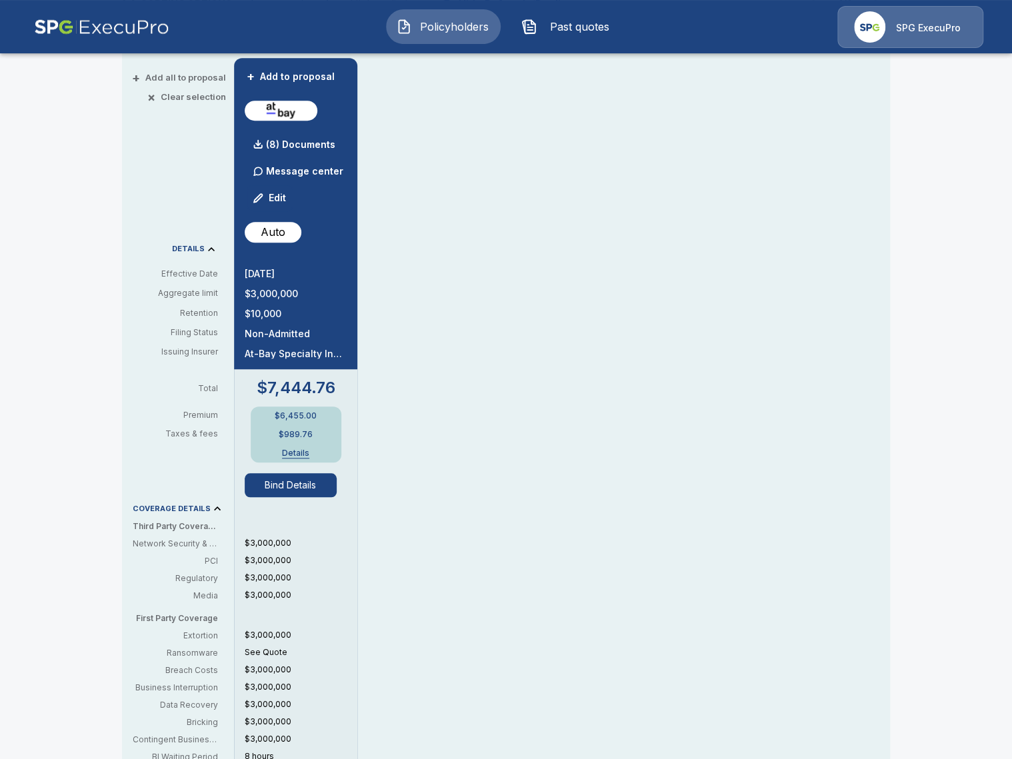
scroll to position [307, 0]
click at [284, 479] on button "Bind Details" at bounding box center [291, 484] width 92 height 24
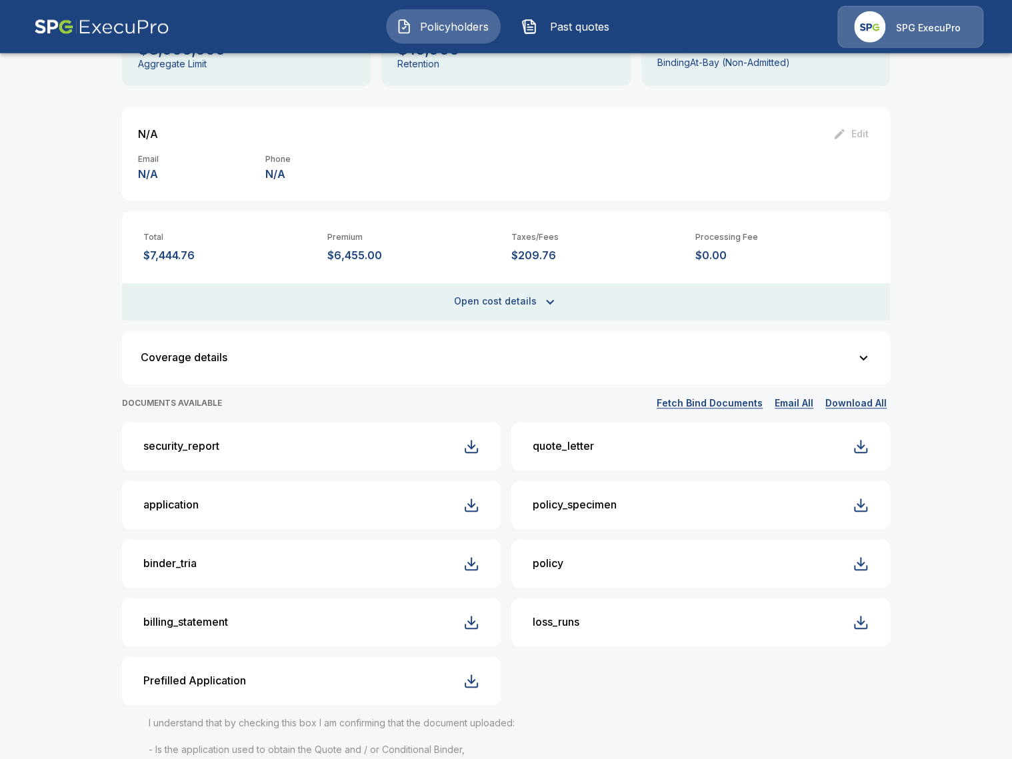
scroll to position [153, 0]
click at [593, 457] on button "quote_letter" at bounding box center [700, 445] width 379 height 48
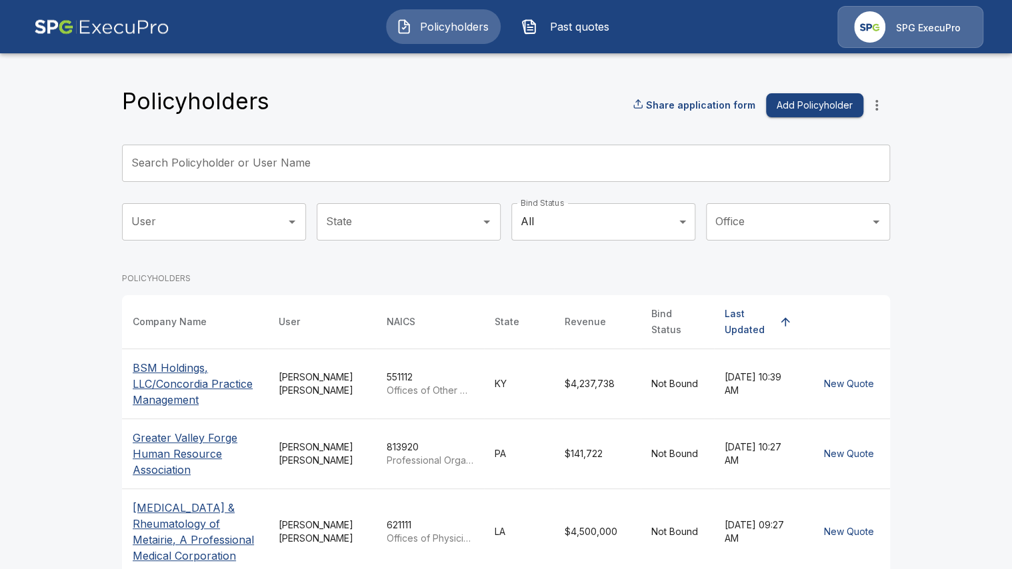
click at [78, 40] on img at bounding box center [101, 27] width 135 height 42
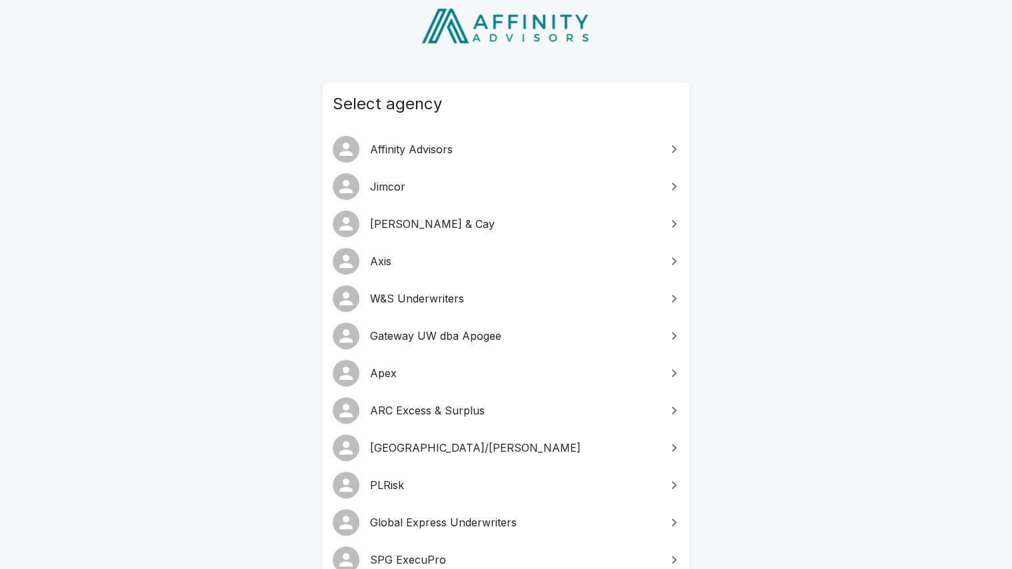
scroll to position [77, 0]
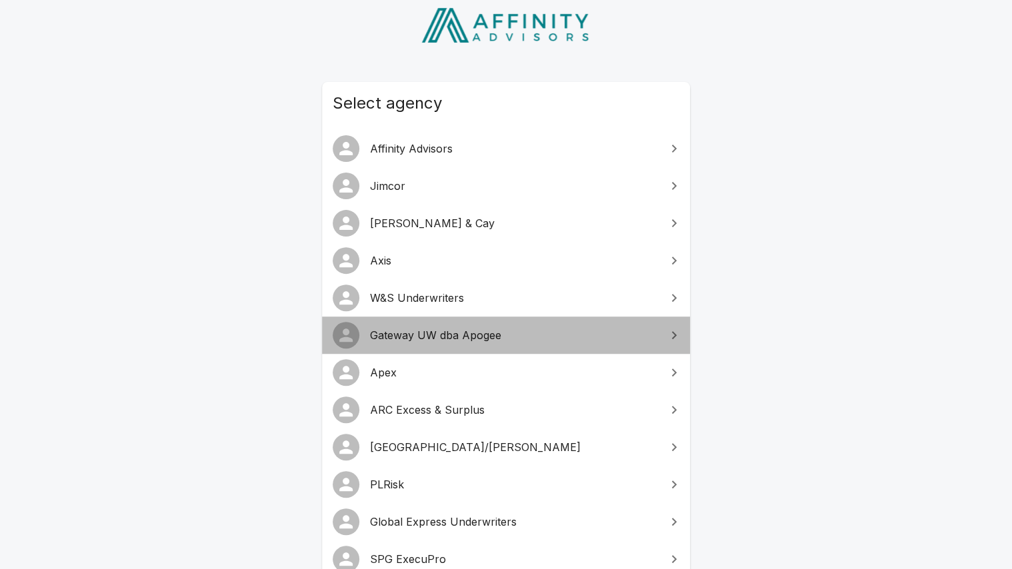
click at [499, 341] on span "Gateway UW dba Apogee" at bounding box center [514, 335] width 288 height 16
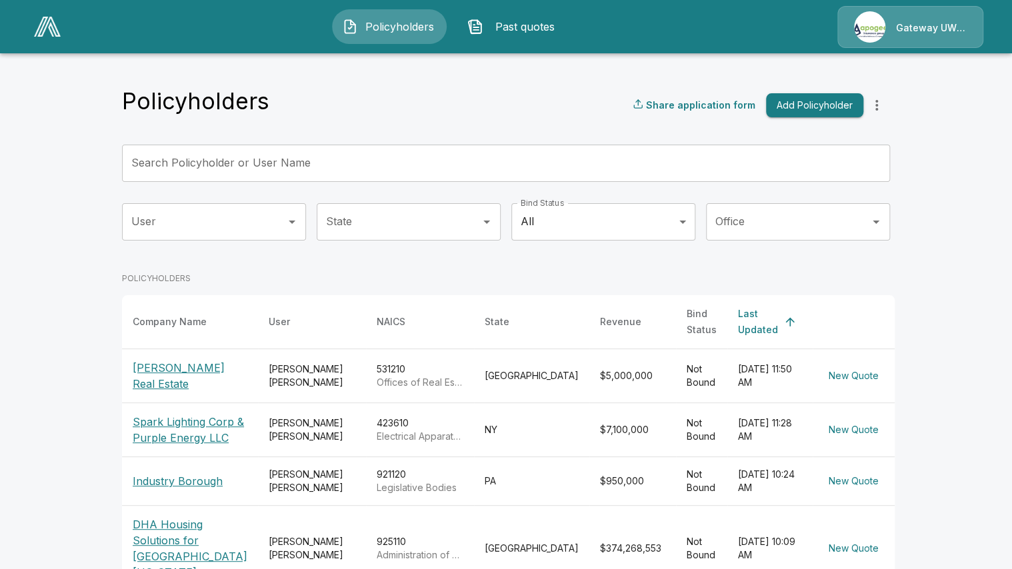
click at [364, 161] on input "Search Policyholder or User Name" at bounding box center [498, 163] width 753 height 37
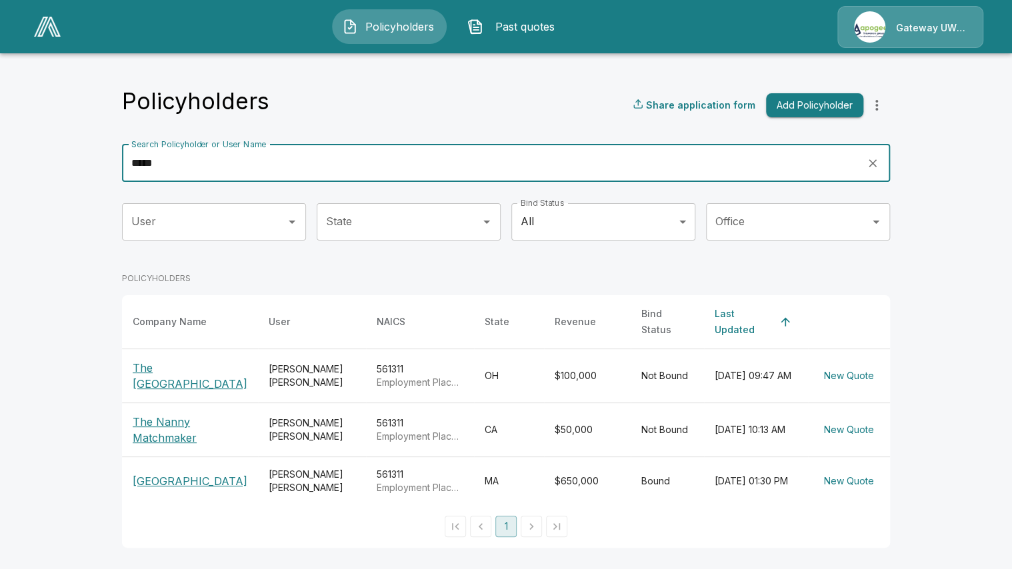
type input "*****"
click at [189, 375] on th "The [GEOGRAPHIC_DATA]" at bounding box center [190, 376] width 136 height 54
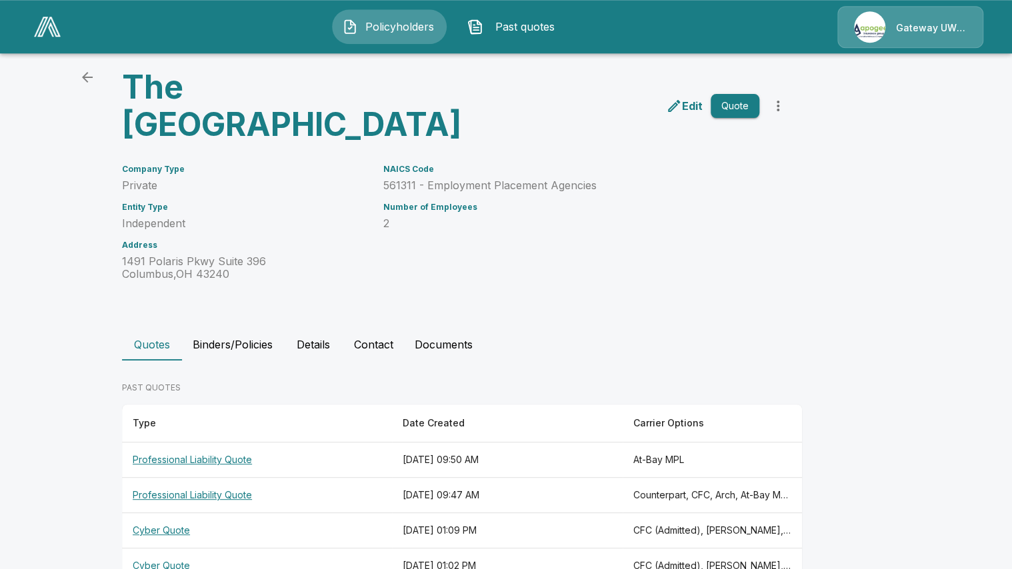
scroll to position [45, 0]
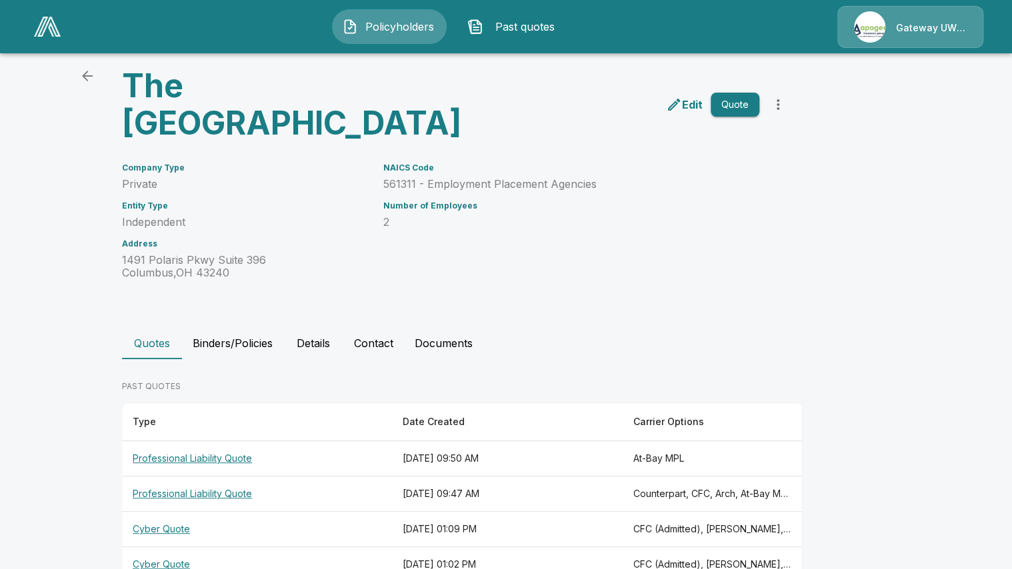
click at [73, 401] on main "Policyholders / The Nanny Avenue The Nanny Avenue Edit Quote Company Type Priva…" at bounding box center [506, 281] width 1012 height 652
click at [363, 477] on th "Professional Liability Quote" at bounding box center [257, 494] width 270 height 35
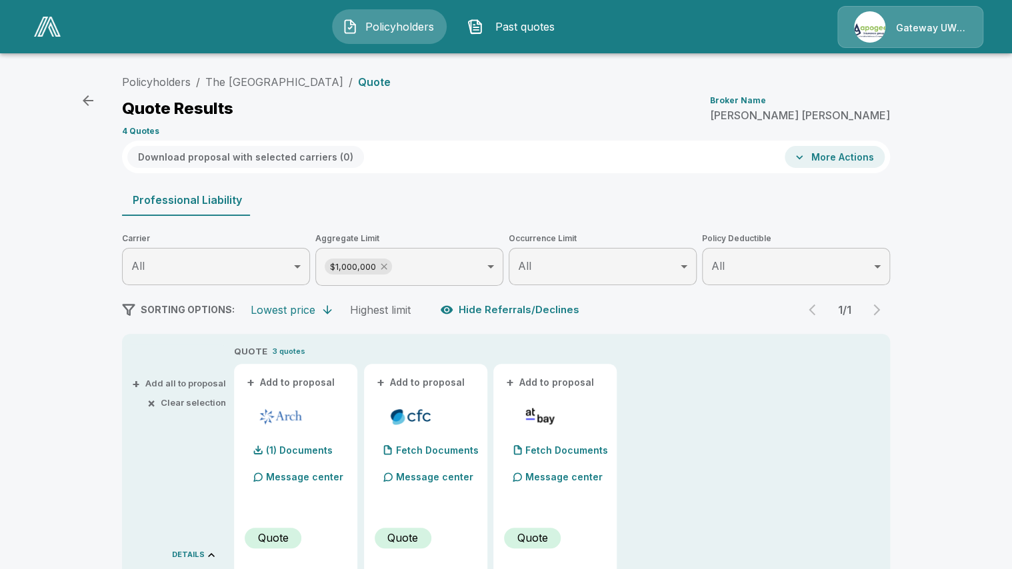
click at [383, 265] on icon at bounding box center [384, 266] width 11 height 11
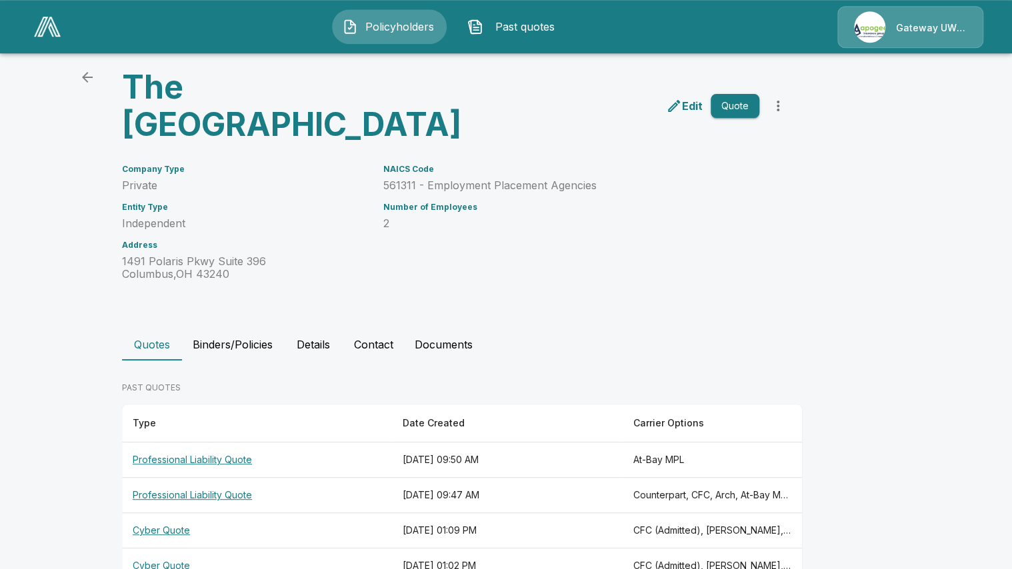
scroll to position [45, 0]
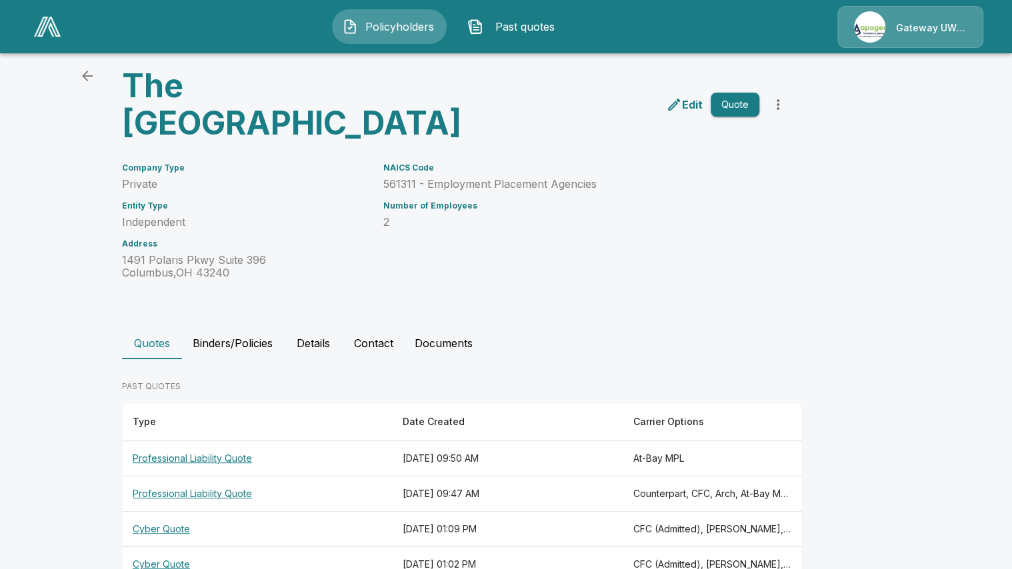
click at [331, 441] on th "Professional Liability Quote" at bounding box center [257, 458] width 270 height 35
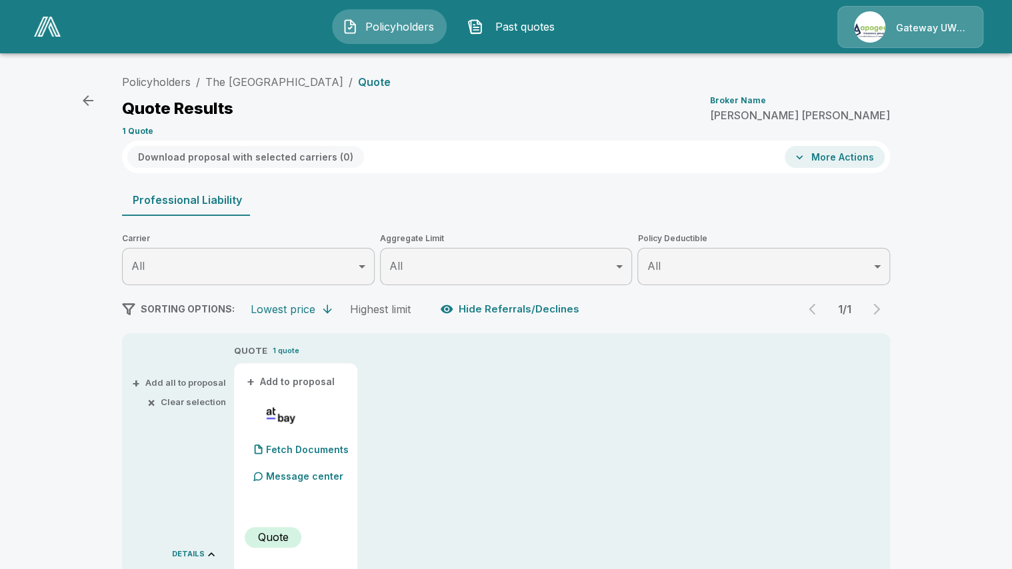
click at [273, 89] on li "The [GEOGRAPHIC_DATA]" at bounding box center [274, 82] width 138 height 16
click at [271, 85] on link "The Nanny Avenue" at bounding box center [274, 81] width 138 height 13
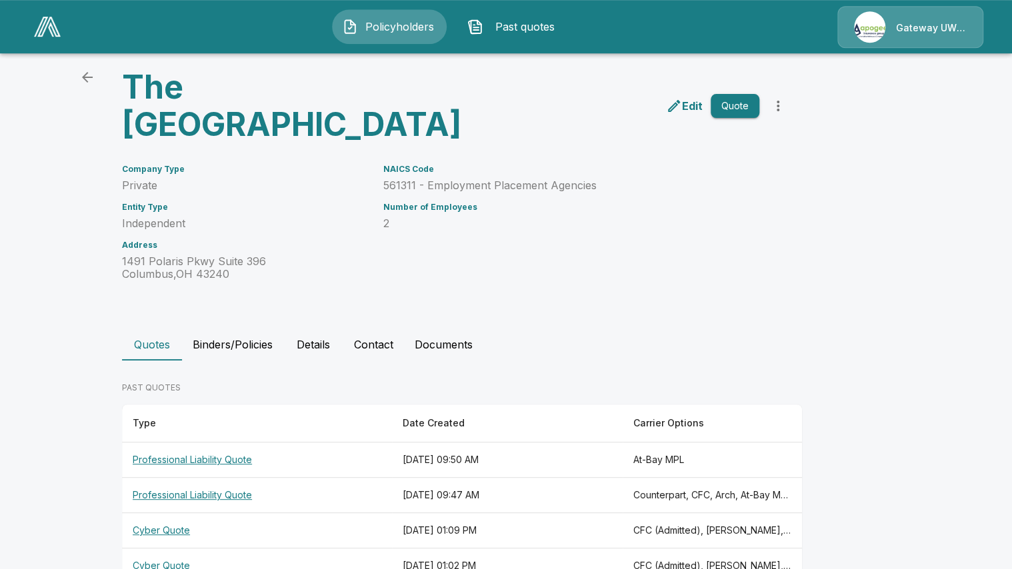
scroll to position [45, 0]
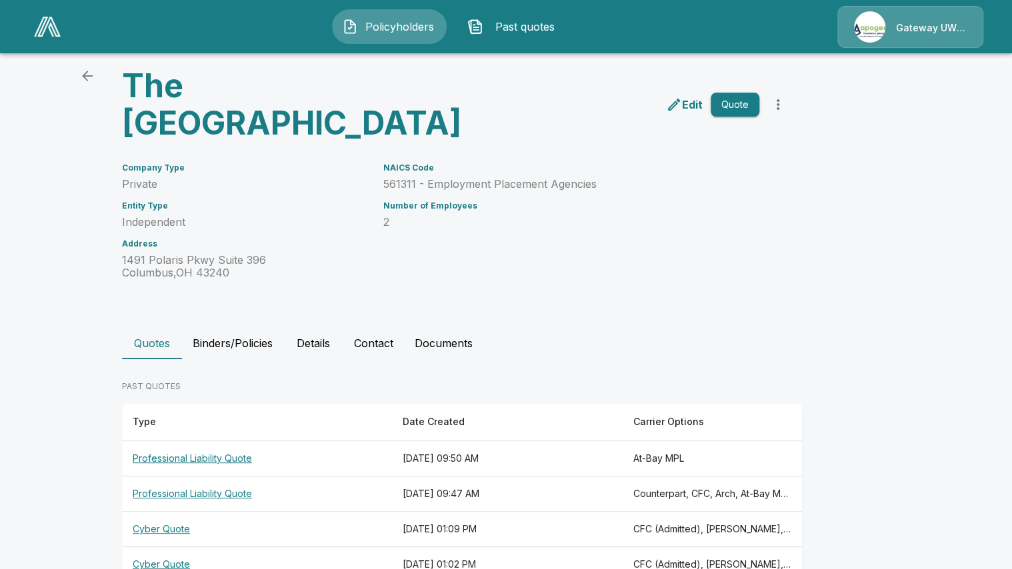
click at [357, 512] on th "Cyber Quote" at bounding box center [257, 529] width 270 height 35
click at [539, 477] on th "[DATE] 09:47 AM" at bounding box center [507, 494] width 231 height 35
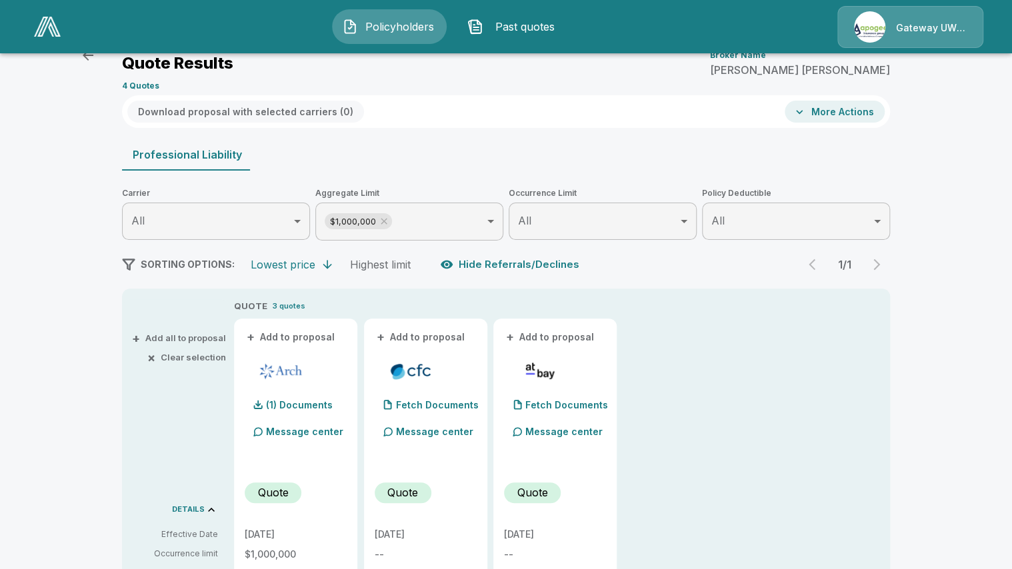
click at [385, 224] on icon at bounding box center [384, 221] width 11 height 11
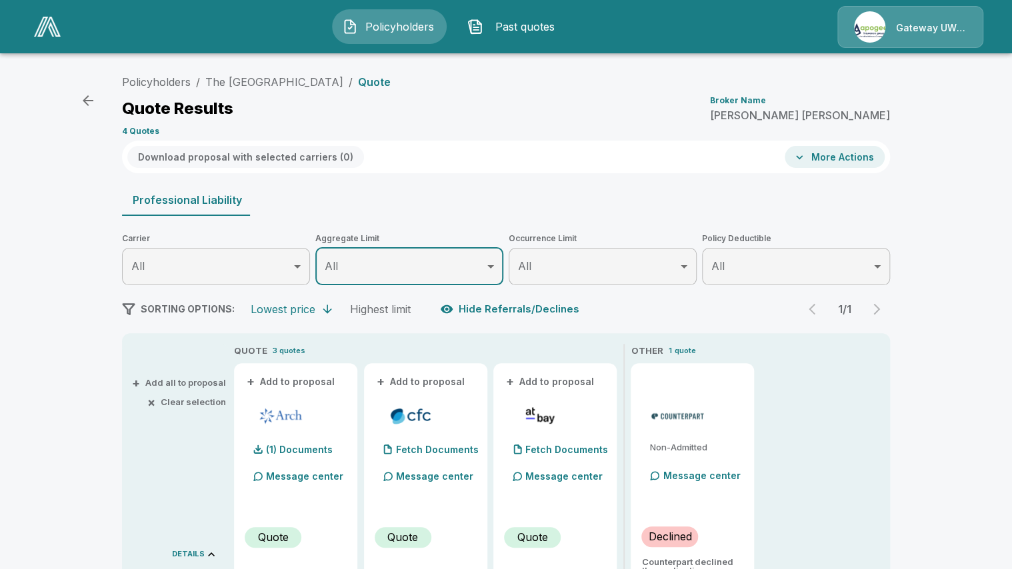
click at [61, 29] on link at bounding box center [47, 26] width 37 height 31
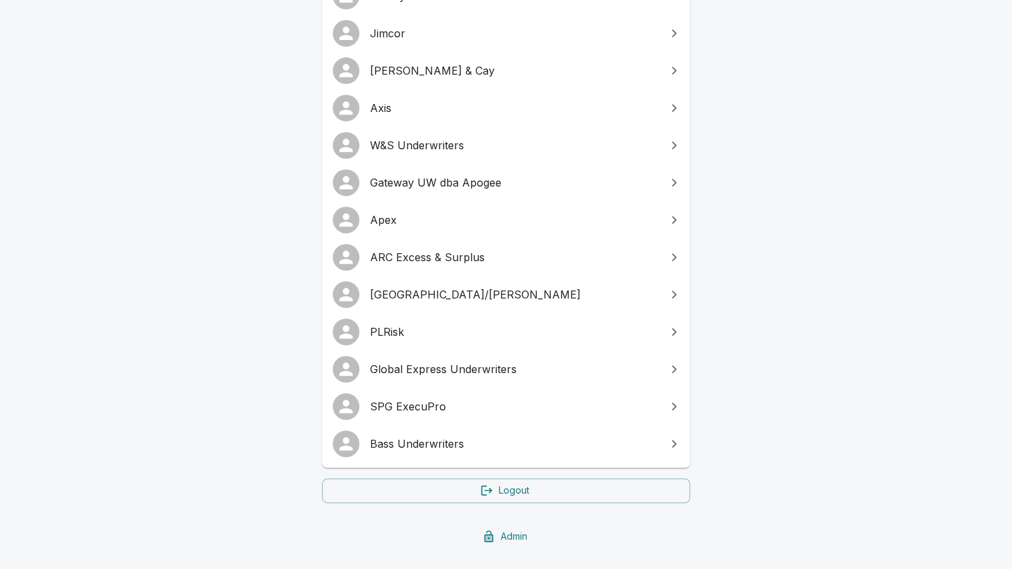
scroll to position [230, 0]
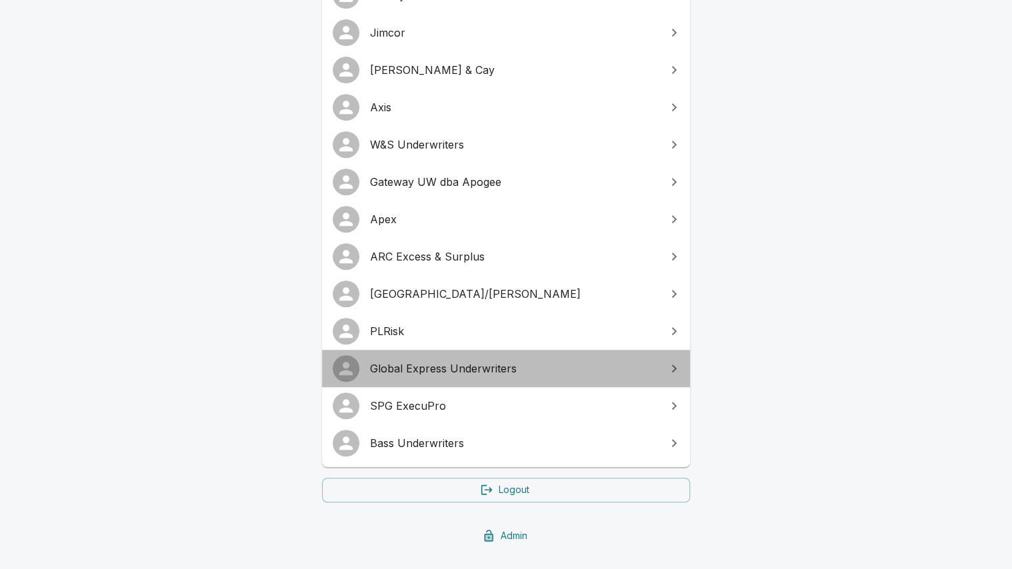
click at [492, 374] on span "Global Express Underwriters" at bounding box center [514, 369] width 288 height 16
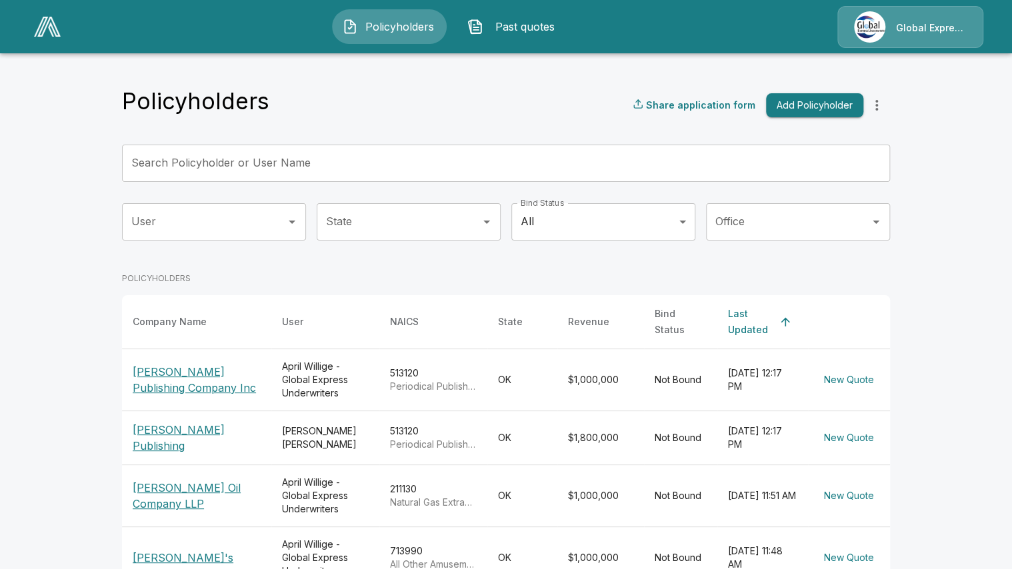
click at [147, 170] on input "Search Policyholder or User Name" at bounding box center [498, 163] width 753 height 37
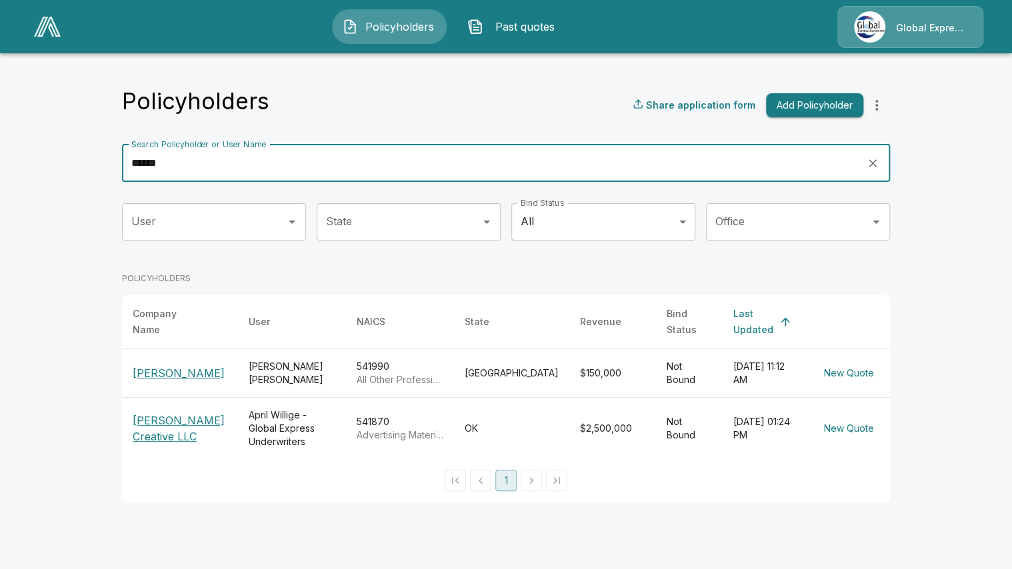
type input "******"
click at [163, 365] on p "Jonathan Powell" at bounding box center [180, 373] width 95 height 16
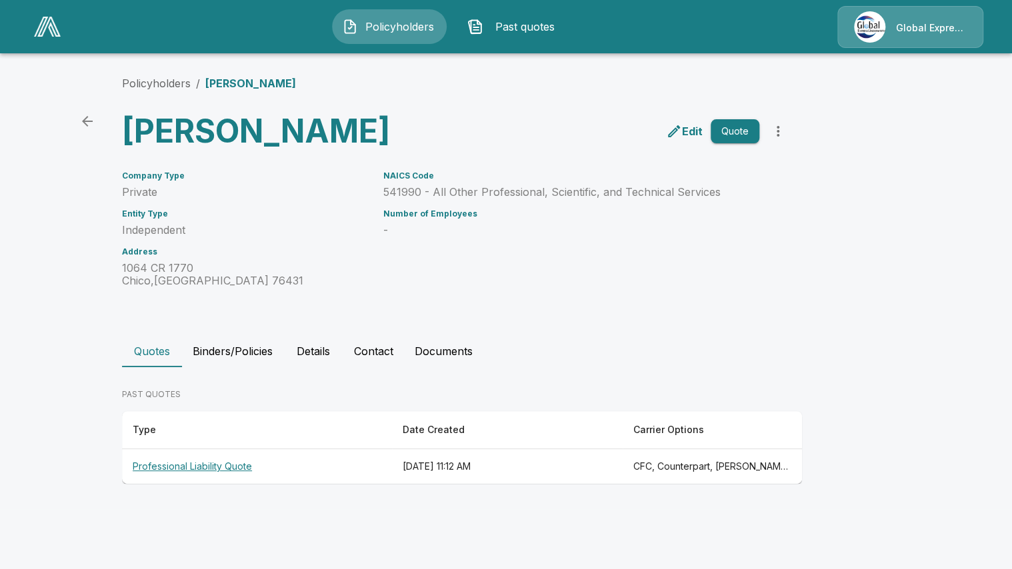
click at [228, 471] on th "Professional Liability Quote" at bounding box center [257, 466] width 270 height 35
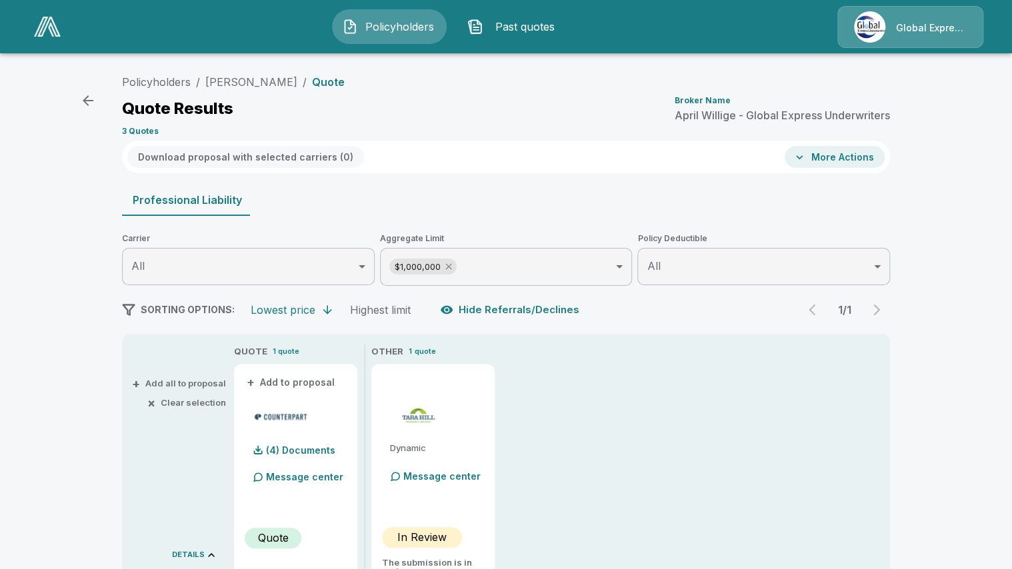
click at [447, 266] on icon at bounding box center [448, 267] width 6 height 6
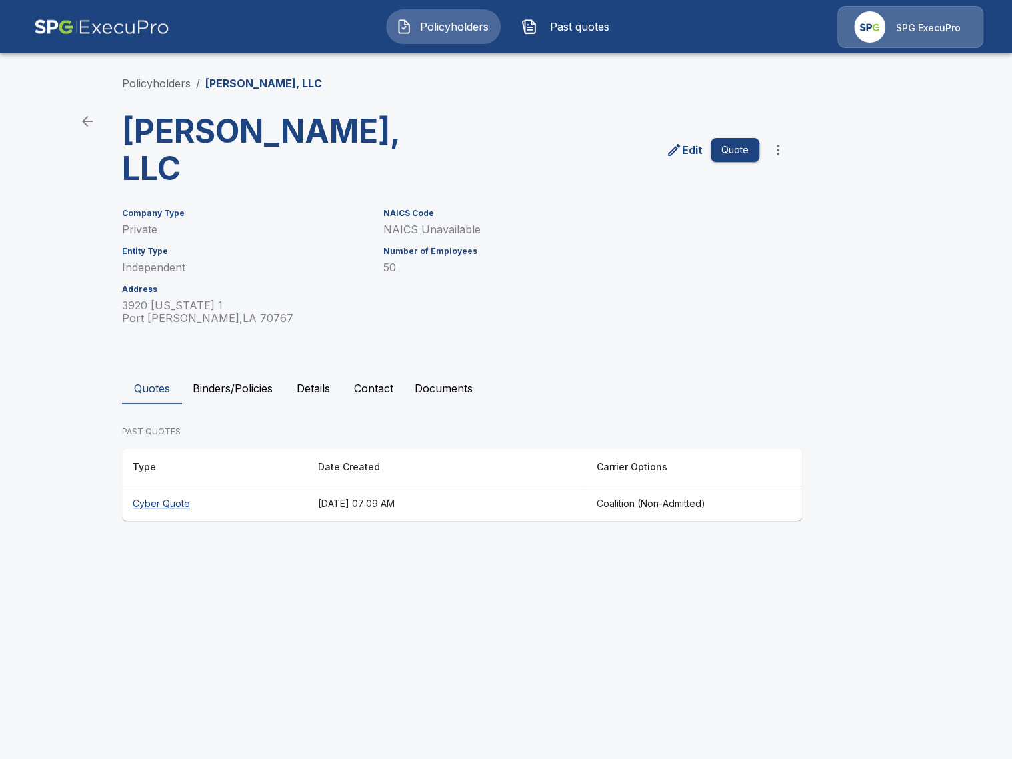
click at [416, 547] on html "Policyholders Past quotes SPG ExecuPro Policyholders / L. S. Womack, LLC L. S. …" at bounding box center [506, 273] width 1012 height 547
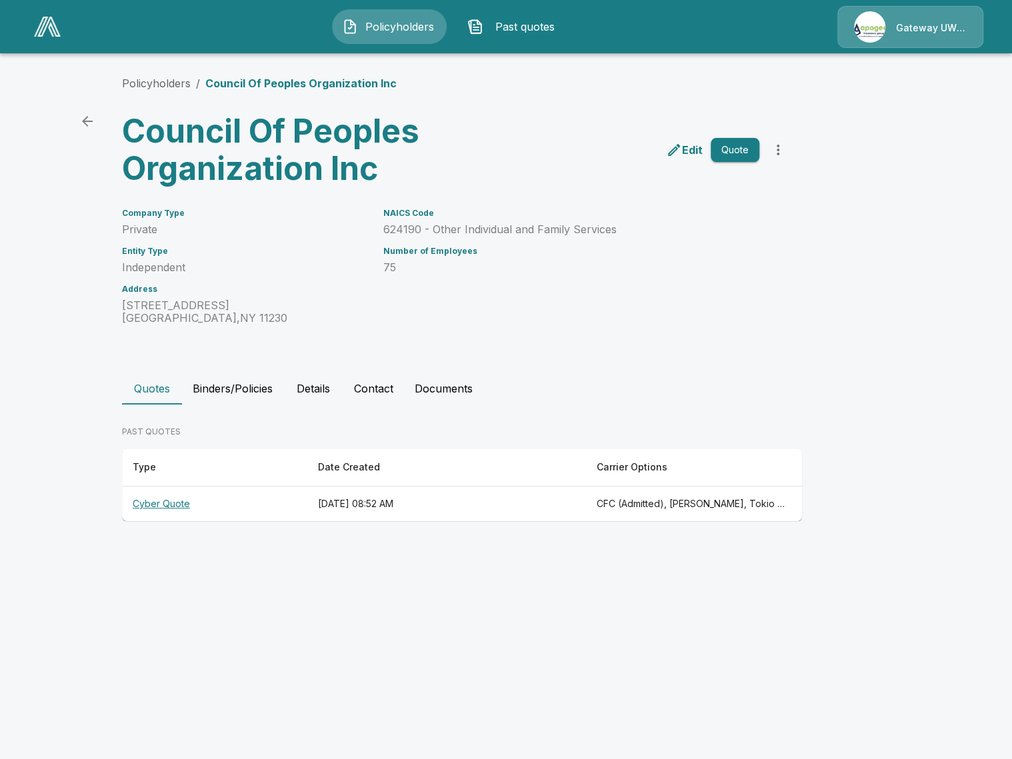
click at [347, 504] on th "[DATE] 08:52 AM" at bounding box center [446, 504] width 278 height 35
